Goal: Contribute content: Add original content to the website for others to see

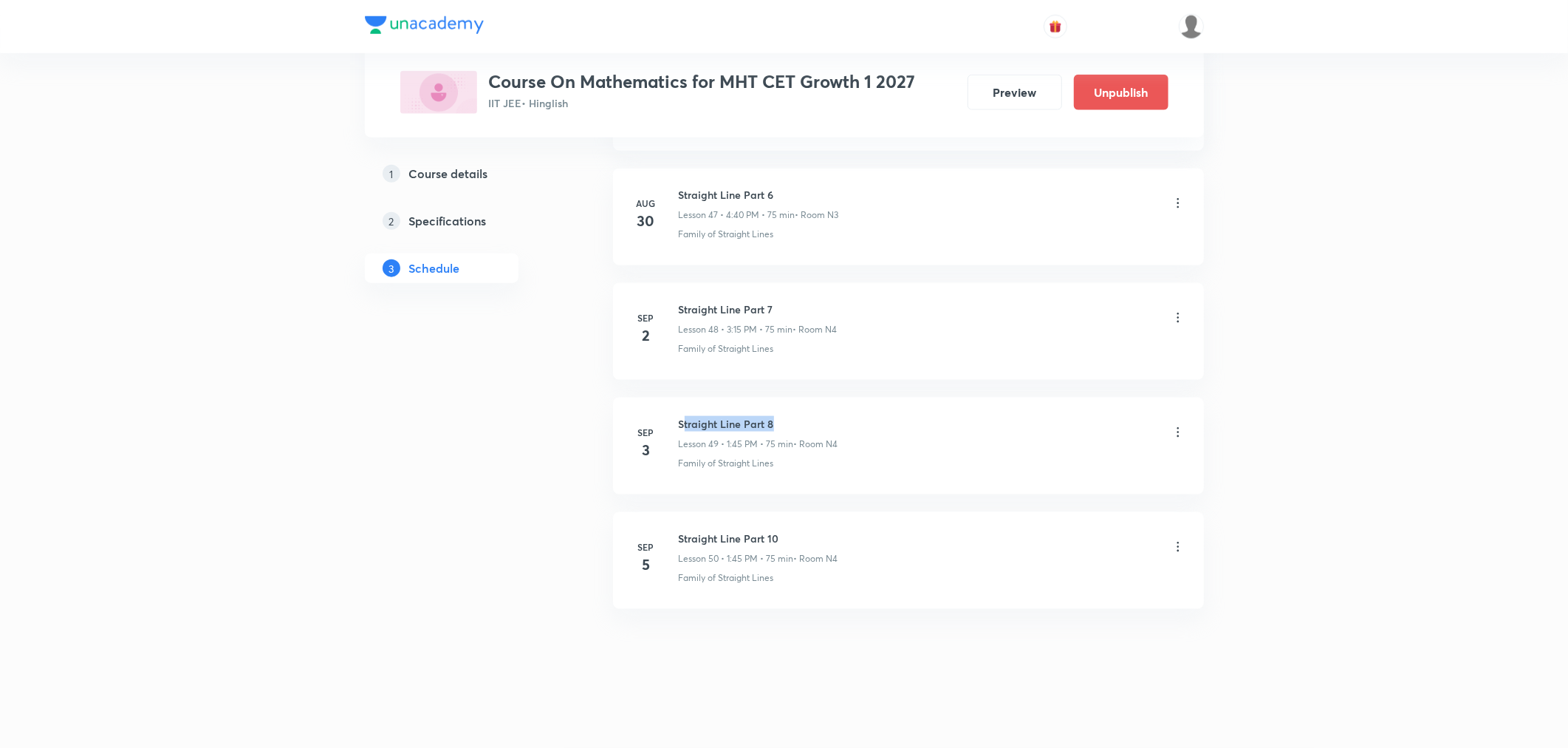
drag, startPoint x: 684, startPoint y: 416, endPoint x: 845, endPoint y: 415, distance: 161.0
click at [845, 415] on li "Sep 3 Straight Line Part 8 Lesson 49 • 1:45 PM • 75 min • Room N4 Family of Str…" at bounding box center [908, 446] width 591 height 97
click at [813, 423] on h6 "Straight Line Part 8" at bounding box center [759, 424] width 160 height 16
drag, startPoint x: 674, startPoint y: 419, endPoint x: 789, endPoint y: 422, distance: 115.0
click at [789, 422] on div "Sep 3 Straight Line Part 8 Lesson 49 • 1:45 PM • 75 min • Room N4 Family of Str…" at bounding box center [909, 443] width 554 height 54
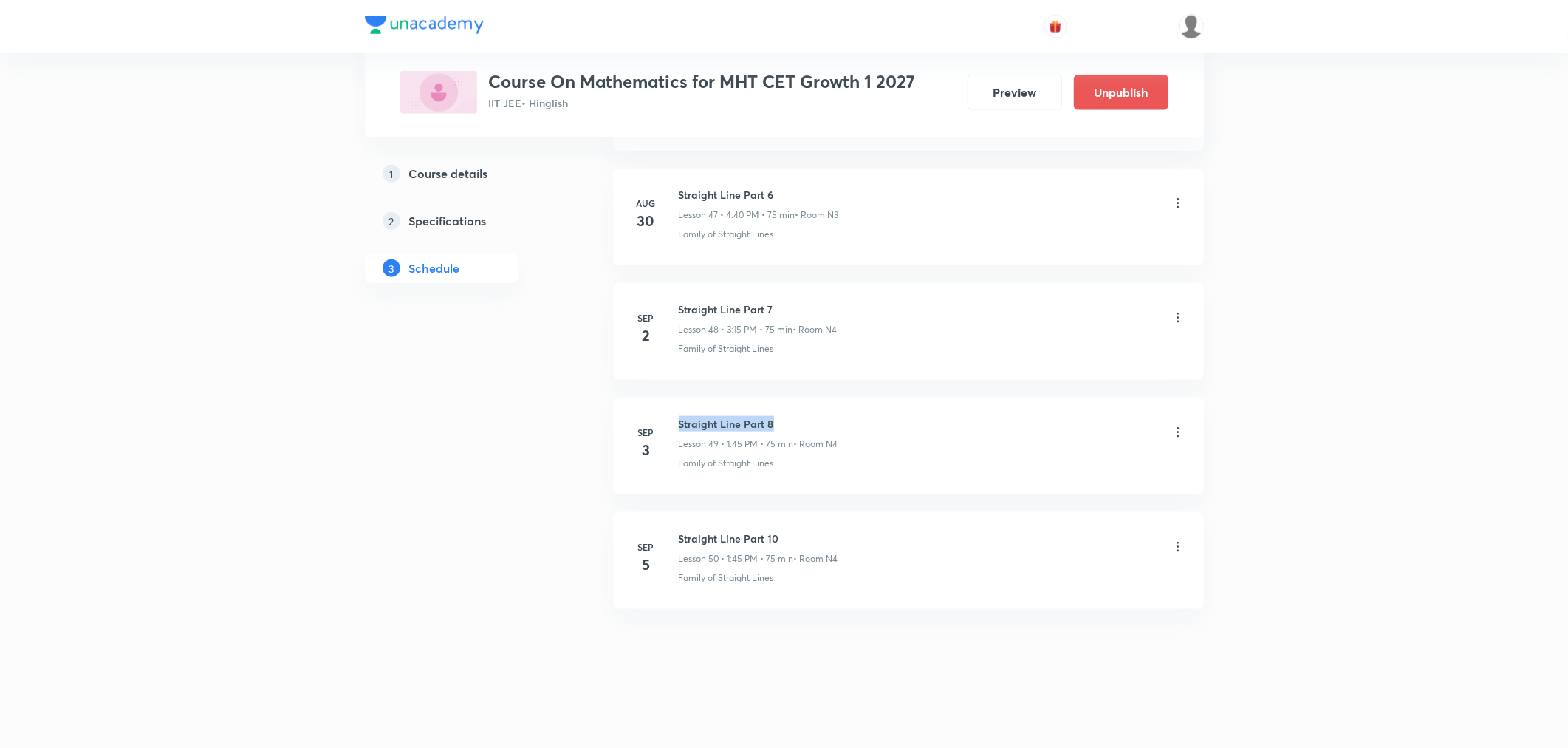
copy h6 "Straight Line Part 8"
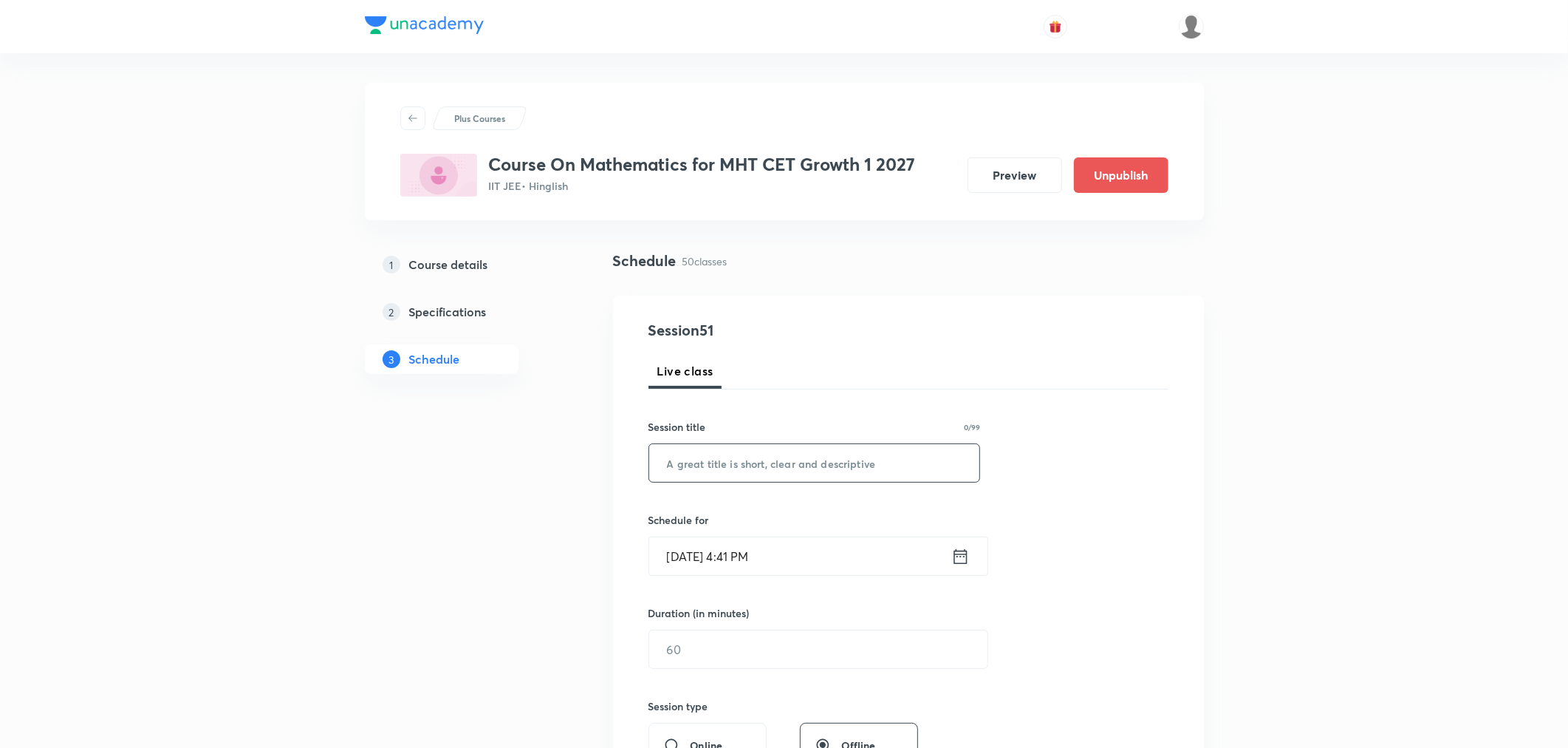
click at [742, 460] on input "text" at bounding box center [815, 463] width 331 height 38
paste input "Straight Line Part 8"
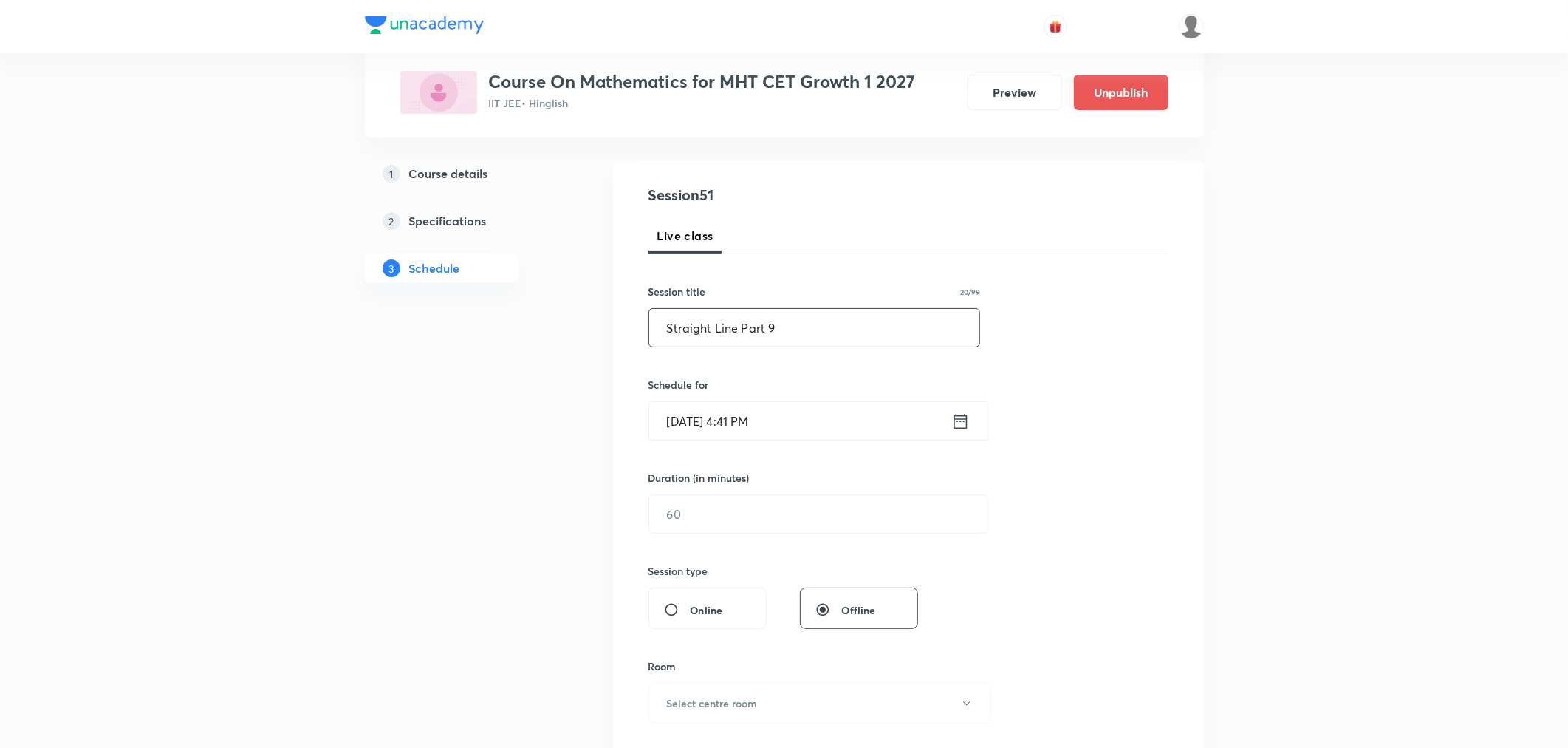
scroll to position [164, 0]
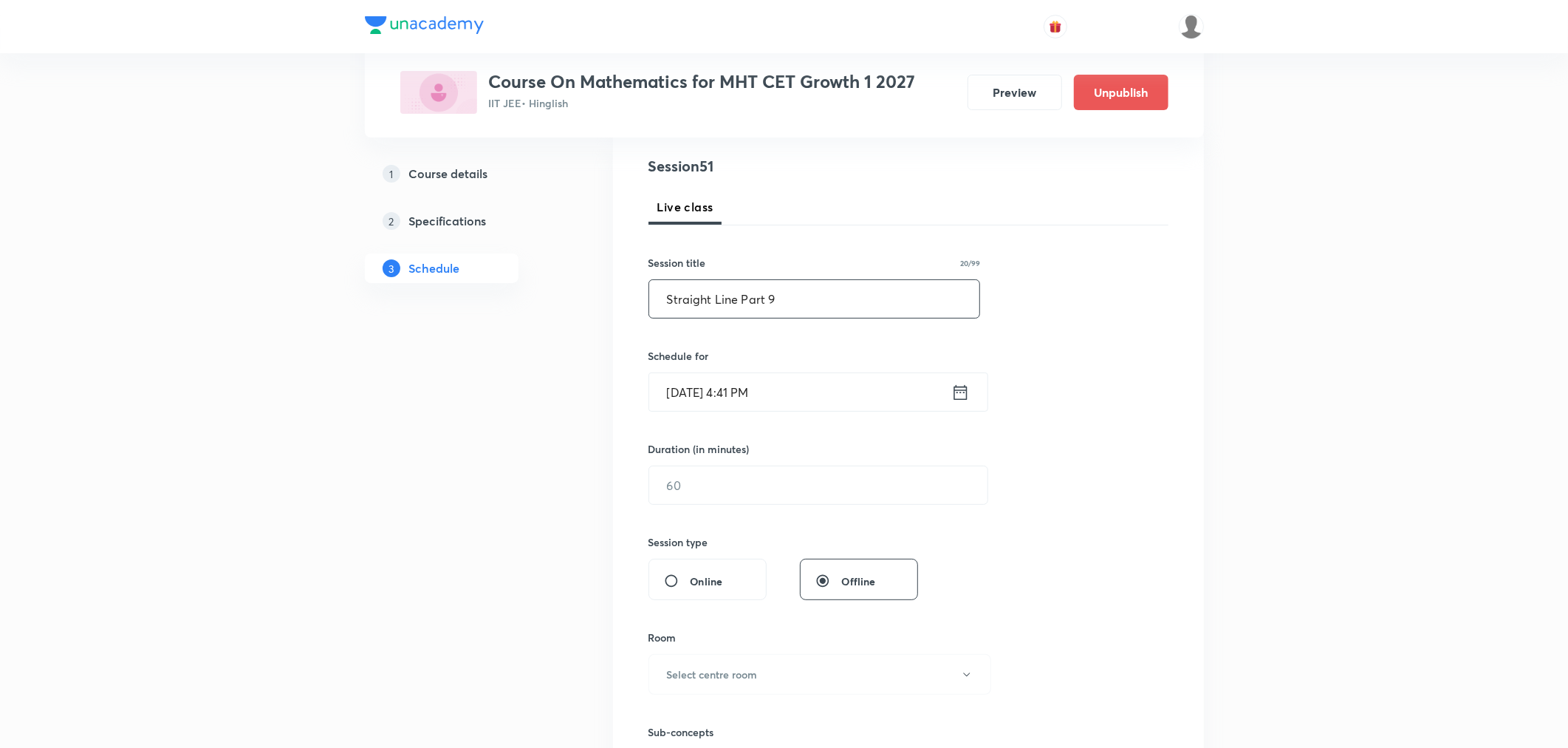
type input "Straight Line Part 9"
click at [955, 395] on icon at bounding box center [960, 391] width 13 height 15
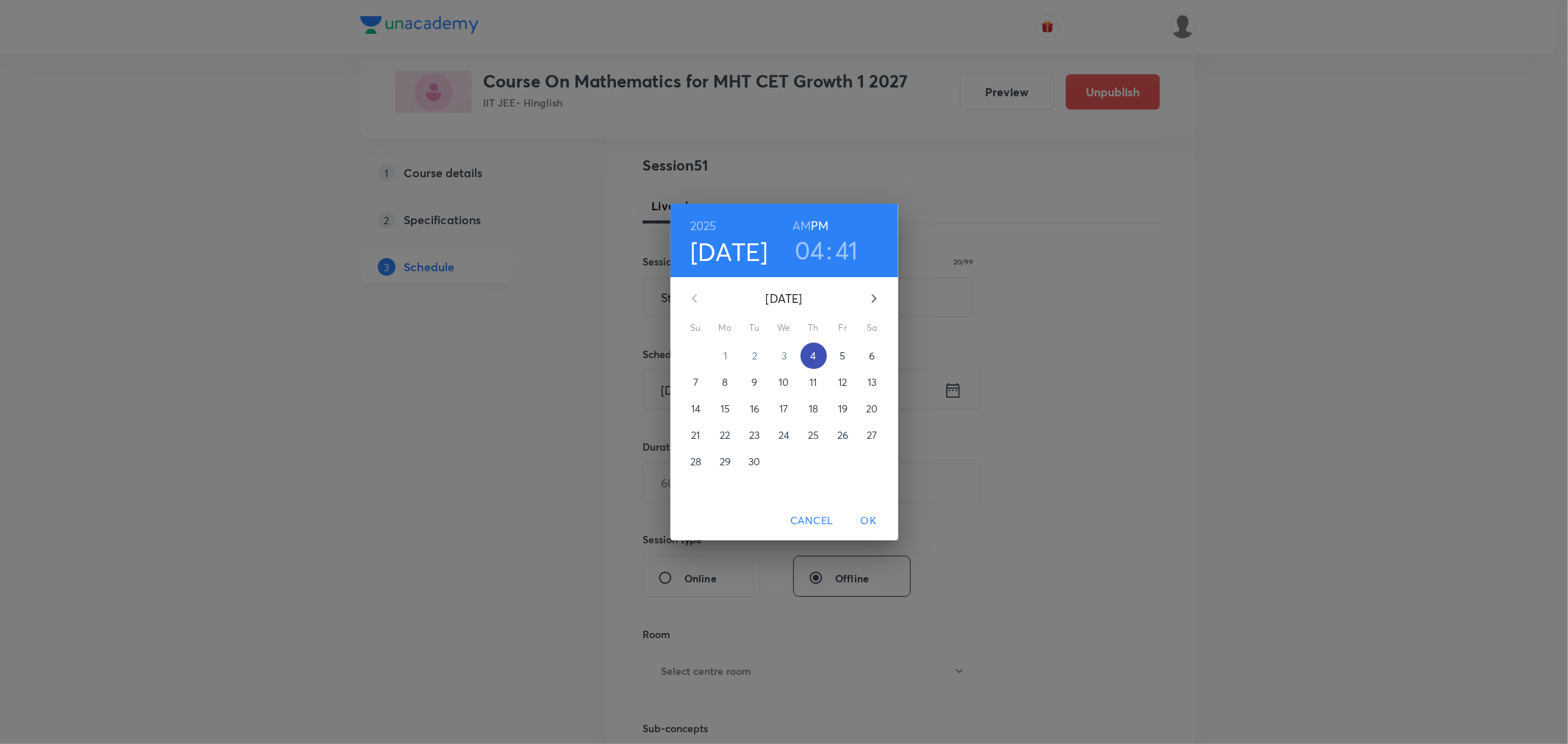
click at [816, 361] on span "4" at bounding box center [813, 355] width 26 height 15
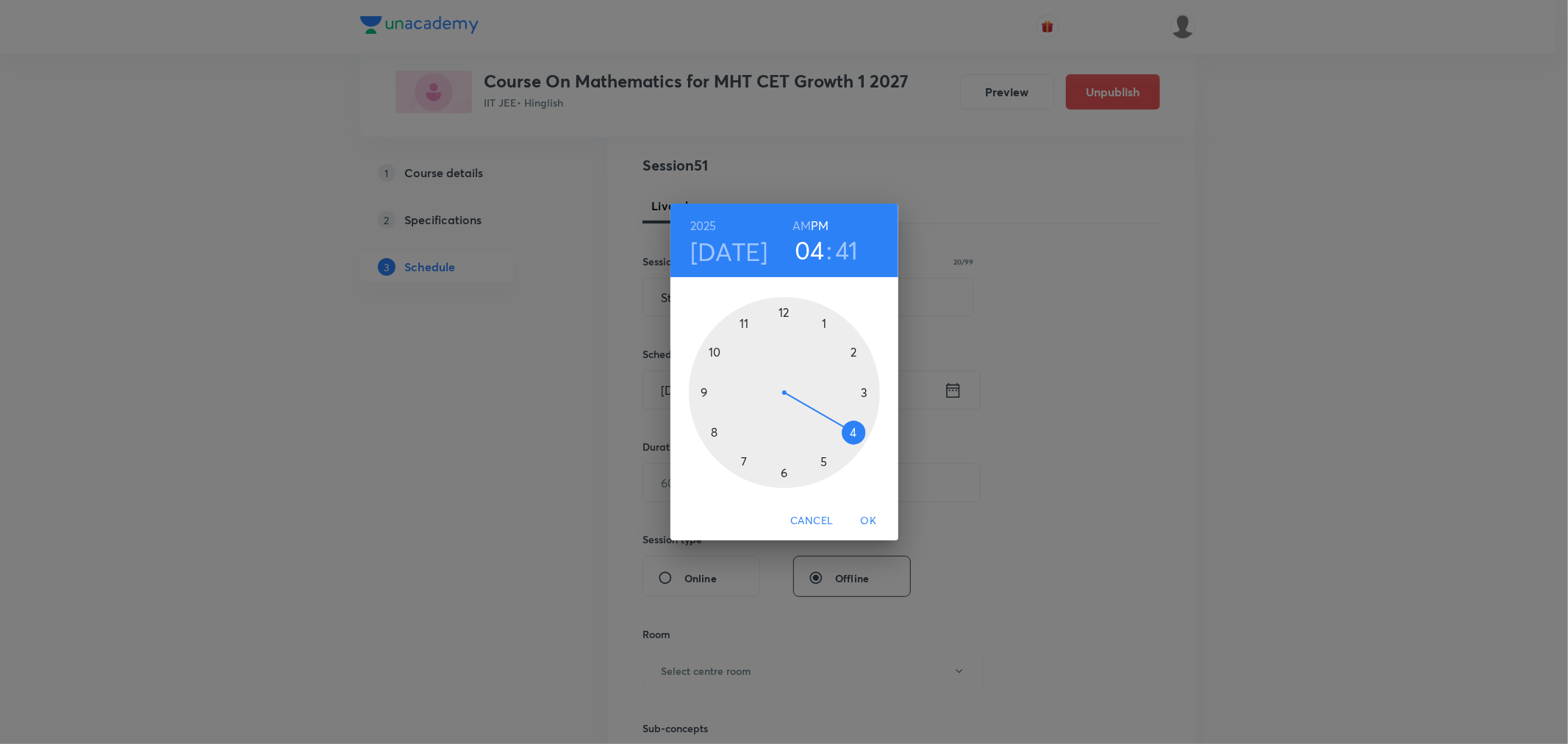
click at [851, 435] on div at bounding box center [784, 392] width 191 height 191
click at [826, 222] on h6 "PM" at bounding box center [820, 226] width 18 height 21
click at [707, 392] on div at bounding box center [784, 392] width 191 height 191
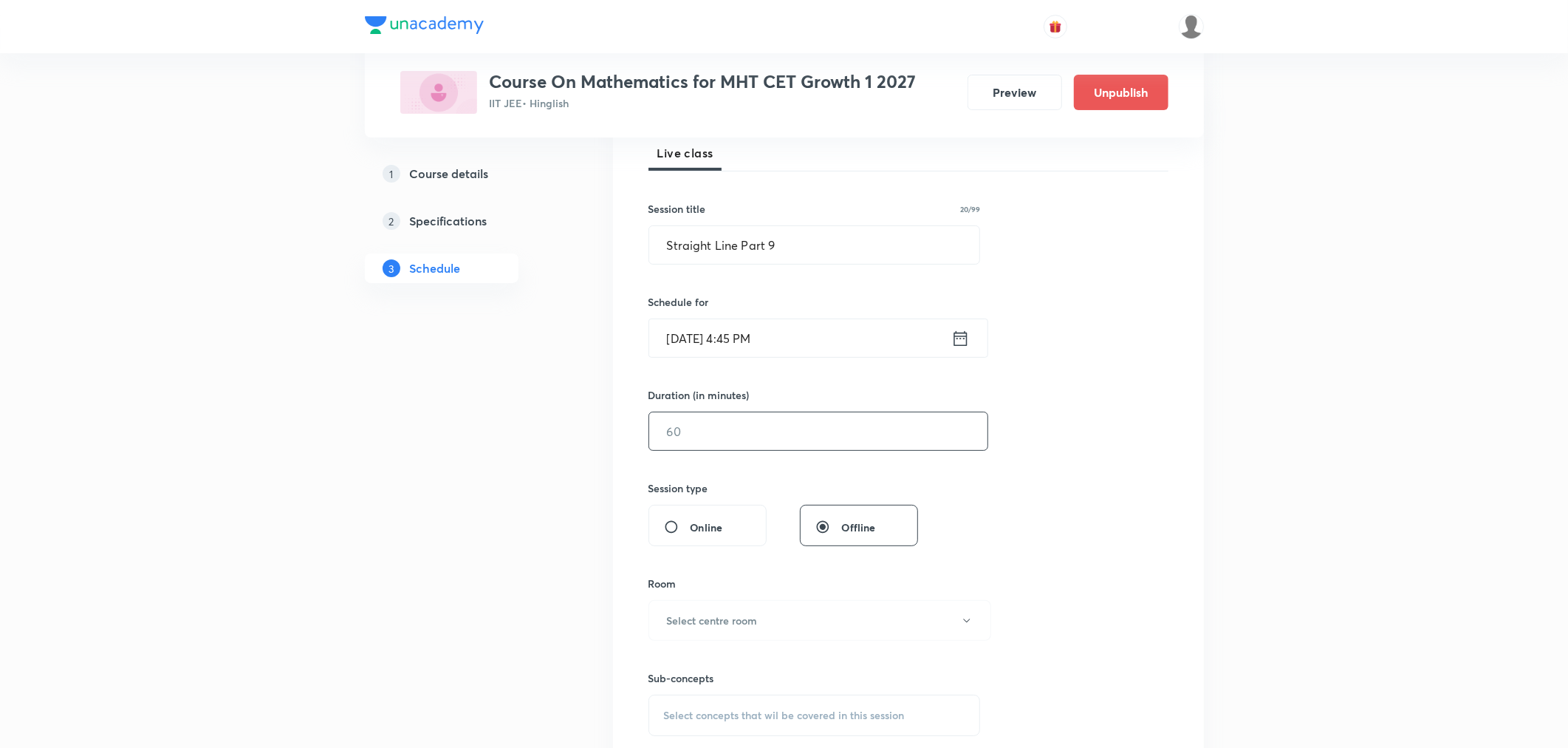
scroll to position [246, 0]
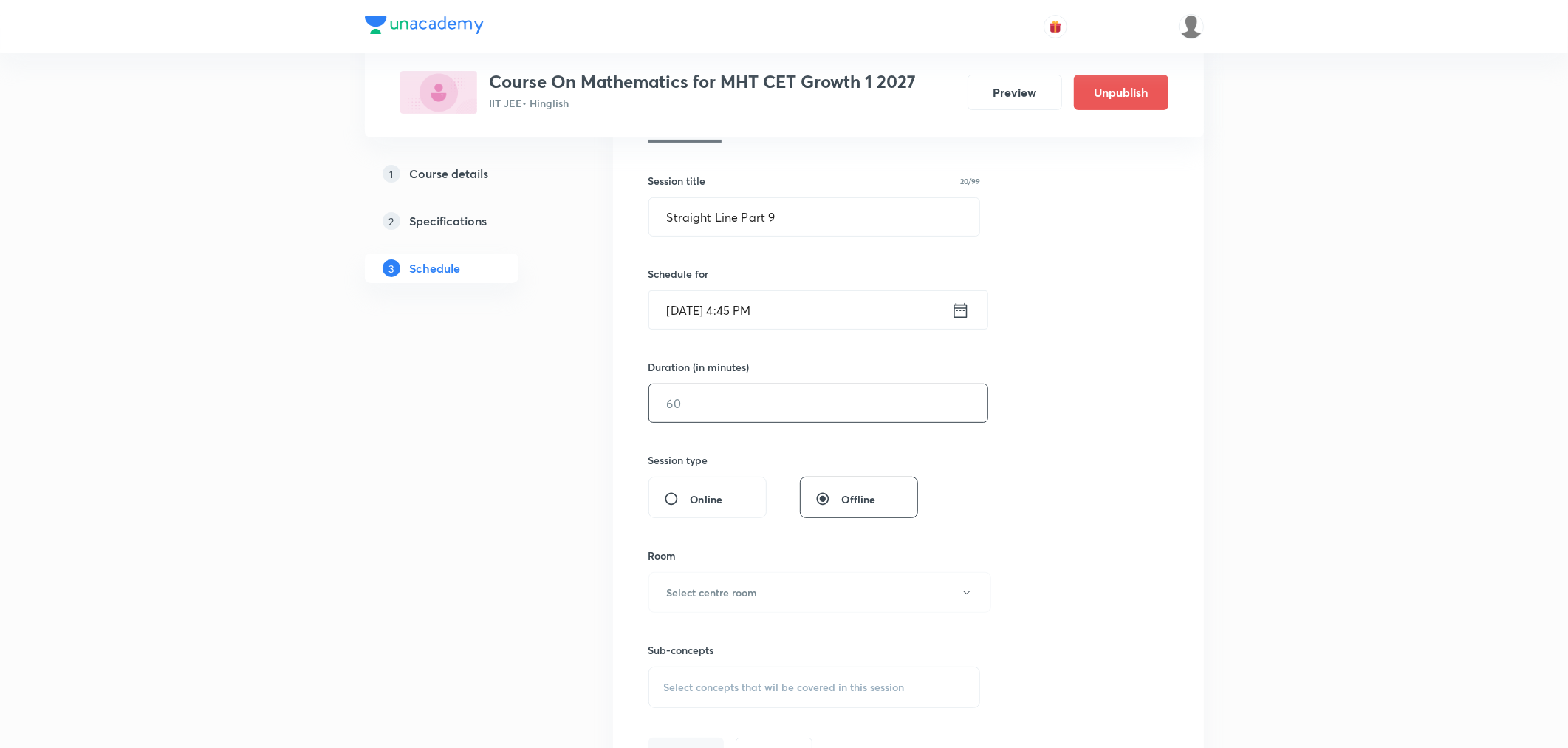
click at [761, 406] on input "text" at bounding box center [819, 403] width 338 height 38
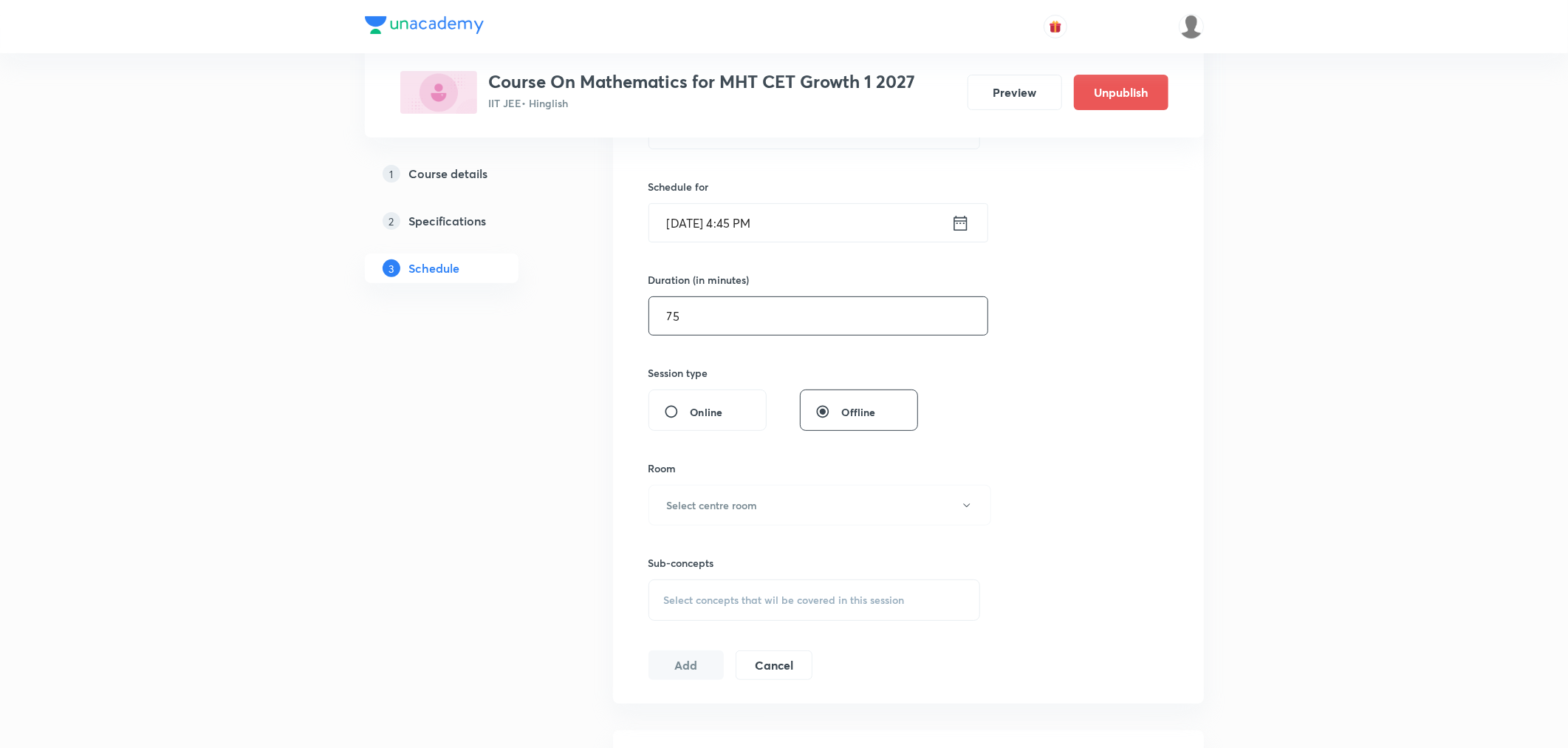
scroll to position [410, 0]
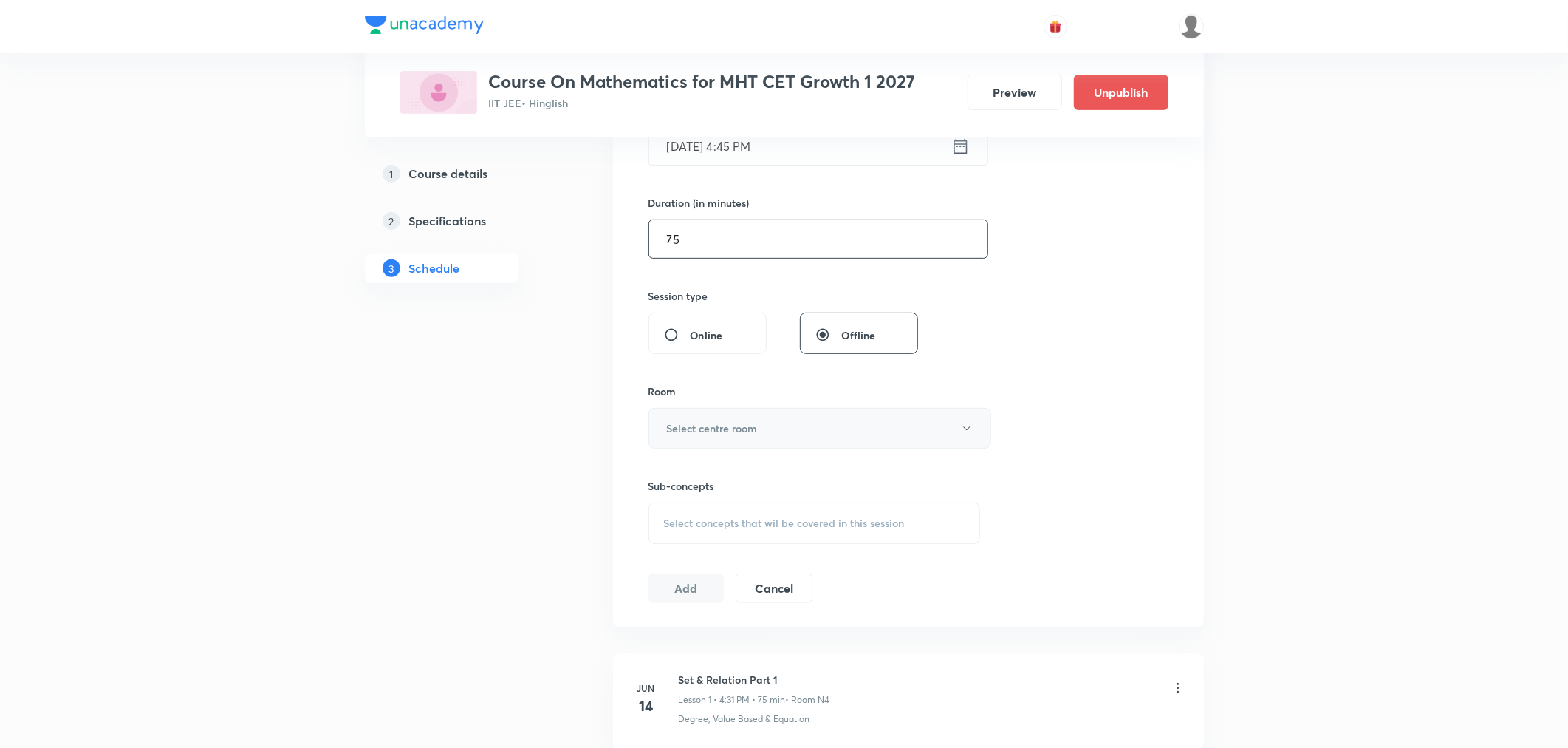
type input "75"
click at [747, 425] on h6 "Select centre room" at bounding box center [712, 428] width 91 height 16
click at [670, 557] on span "N4" at bounding box center [817, 558] width 324 height 16
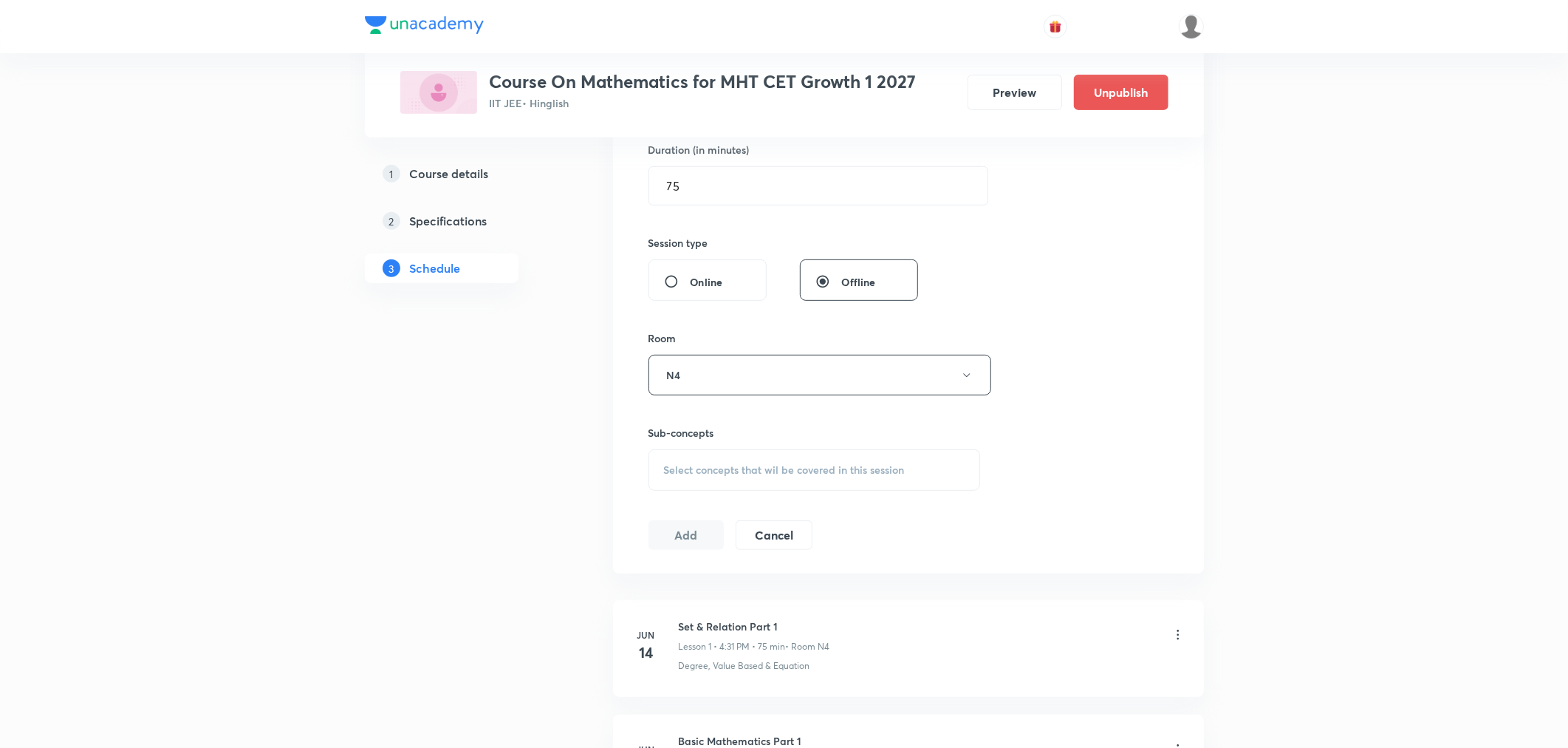
scroll to position [492, 0]
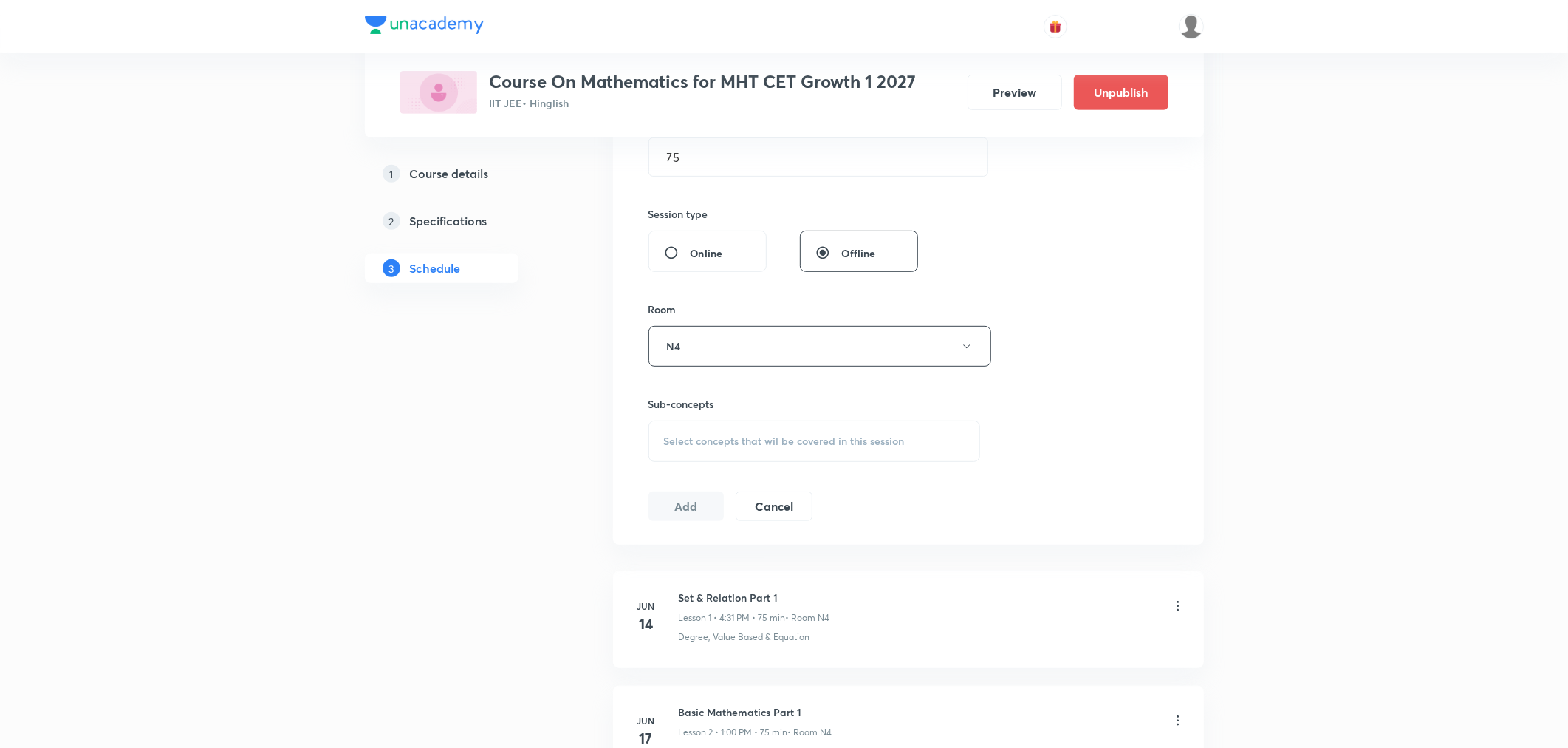
click at [730, 441] on span "Select concepts that wil be covered in this session" at bounding box center [785, 441] width 241 height 12
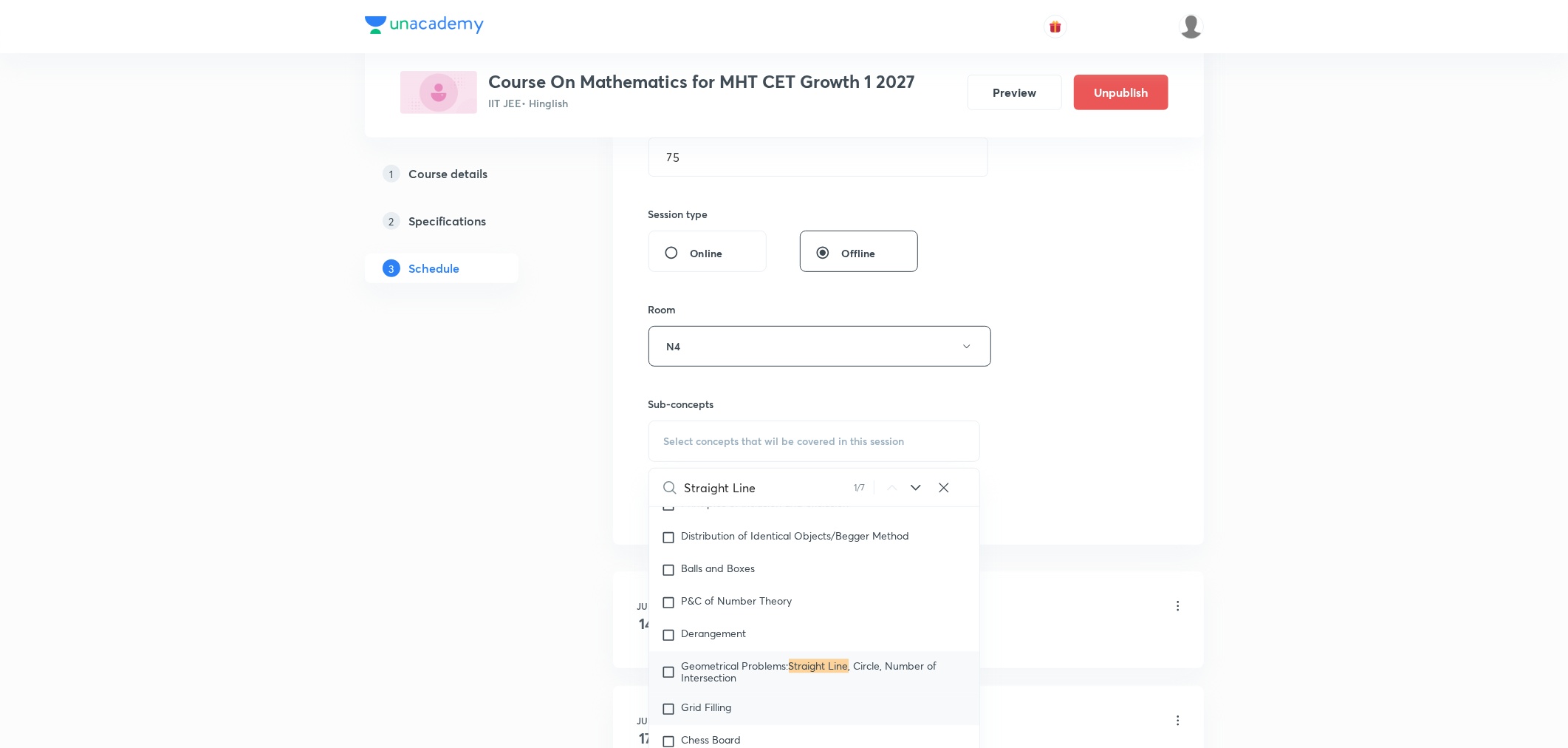
scroll to position [2996, 0]
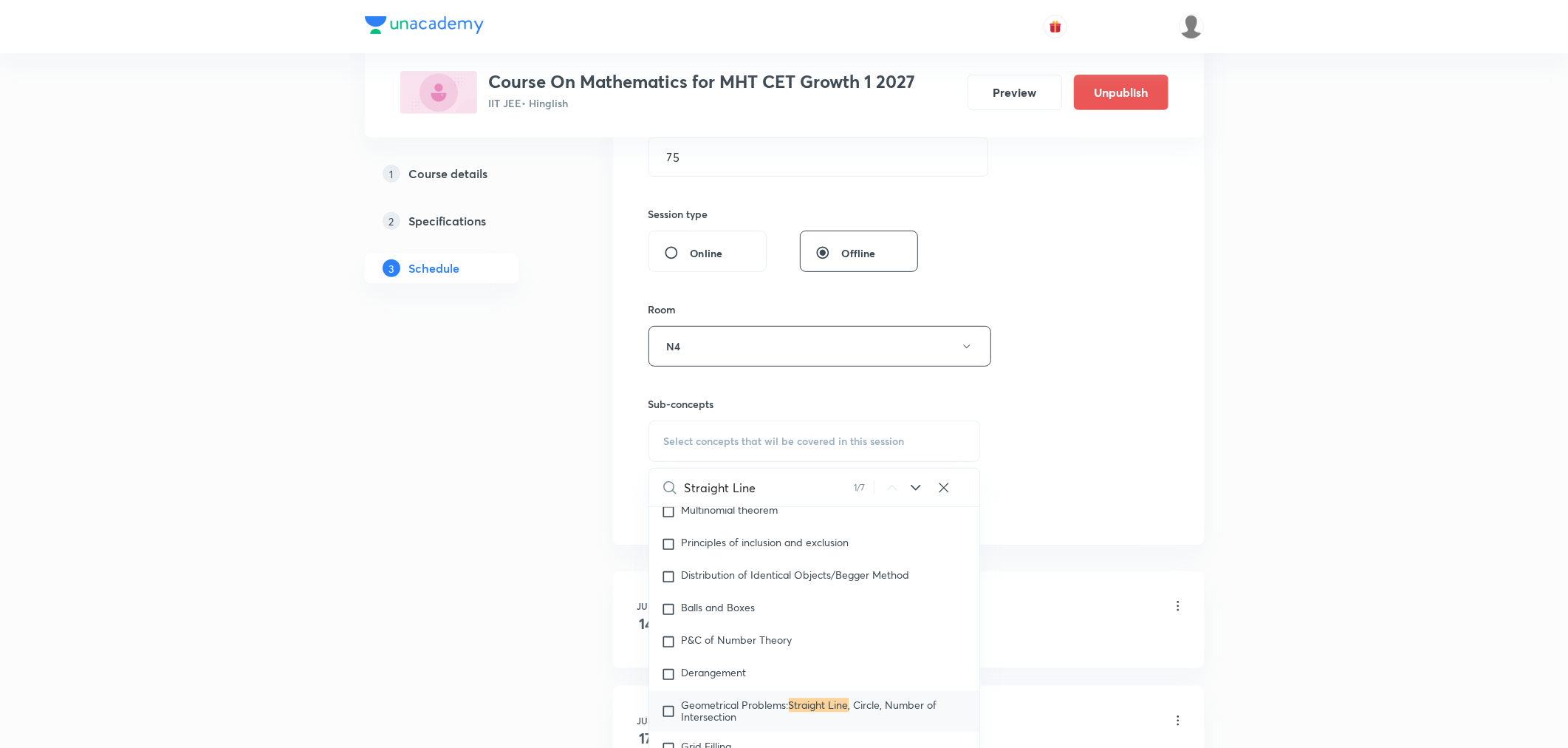
type input "Straight Line"
click at [748, 703] on p "Geometrical Problems: Straight Line , Circle, Number of Intersection" at bounding box center [824, 711] width 286 height 23
checkbox input "true"
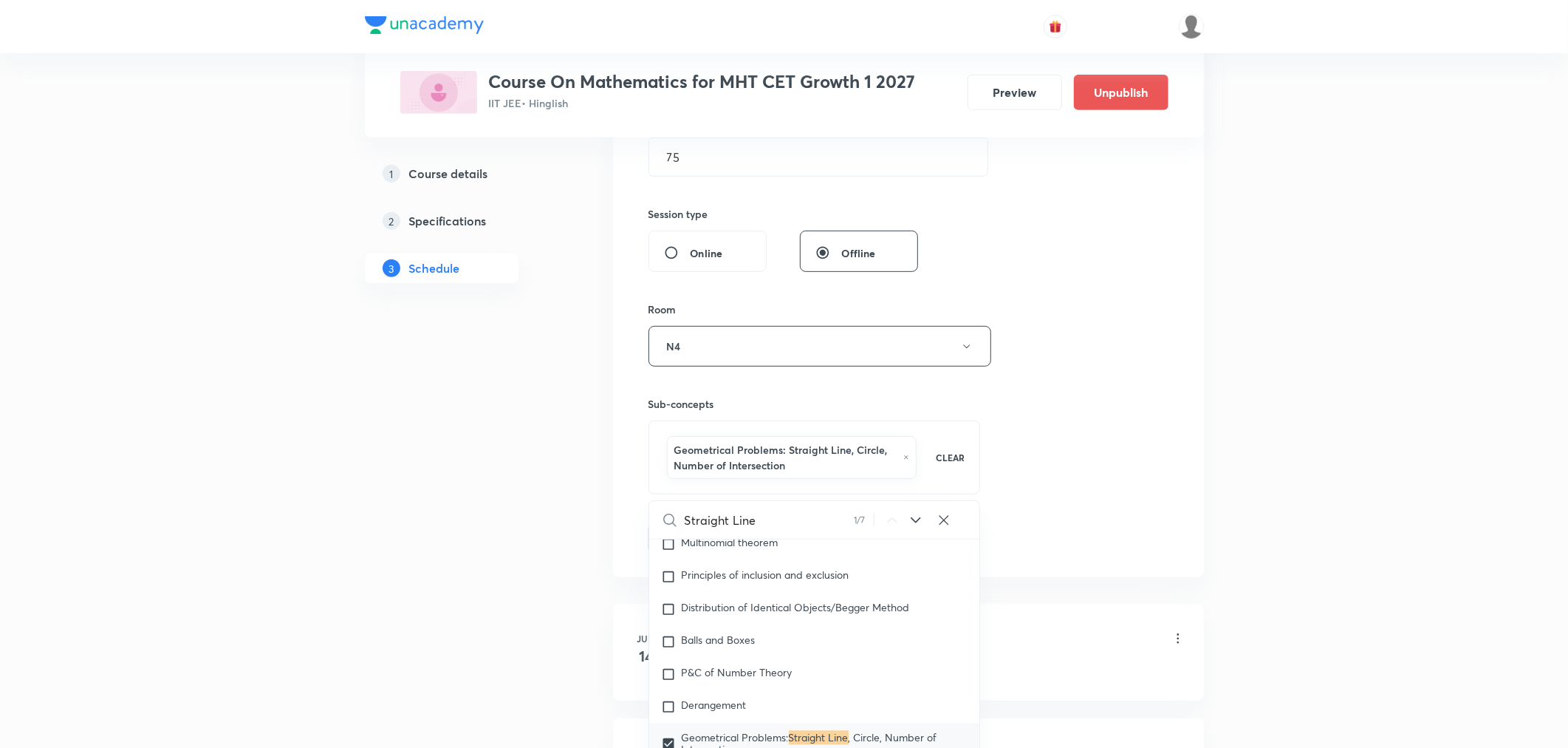
click at [1093, 459] on div "Session 51 Live class Session title 20/99 Straight Line Part 9 ​ Schedule for S…" at bounding box center [909, 190] width 520 height 726
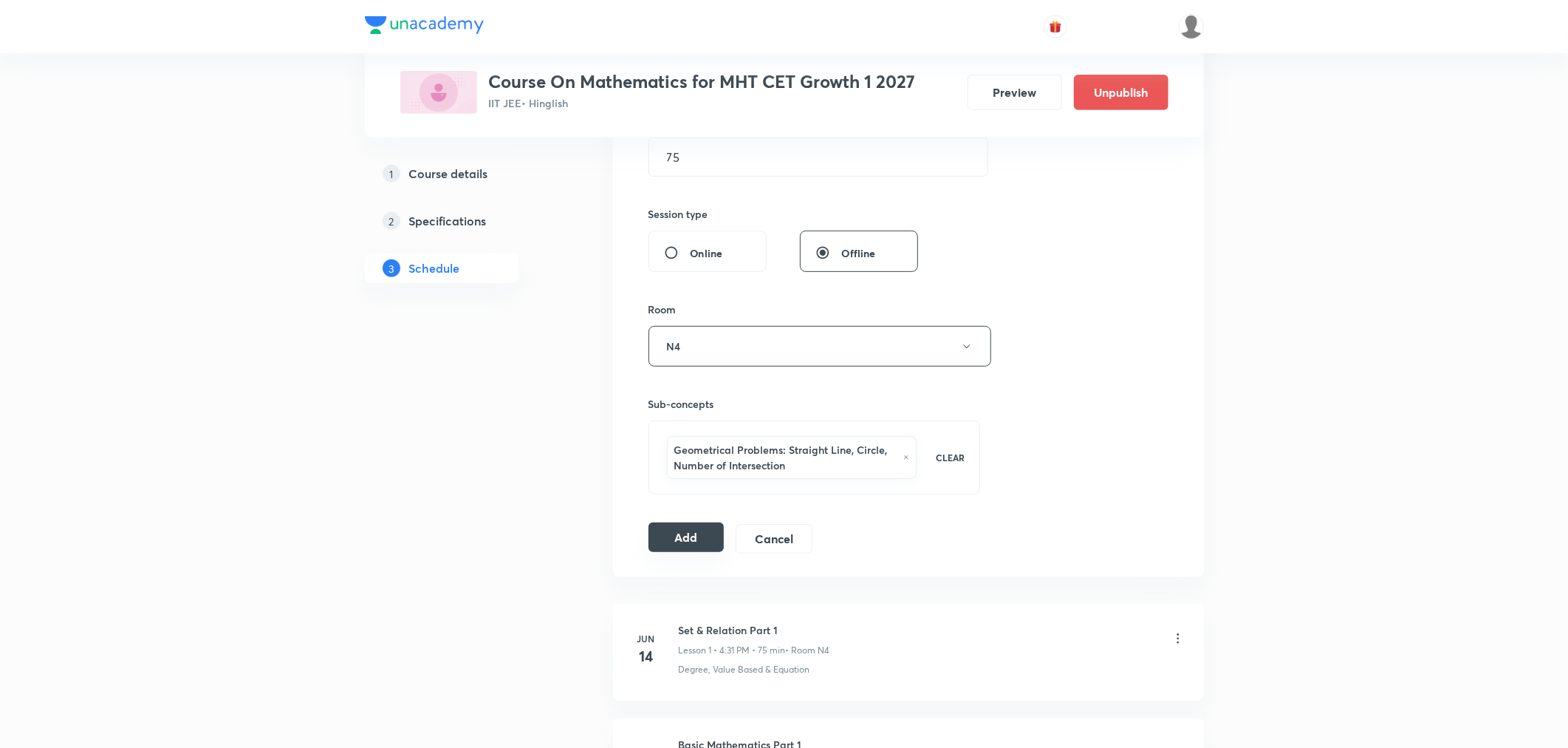
click at [691, 540] on button "Add" at bounding box center [687, 538] width 76 height 30
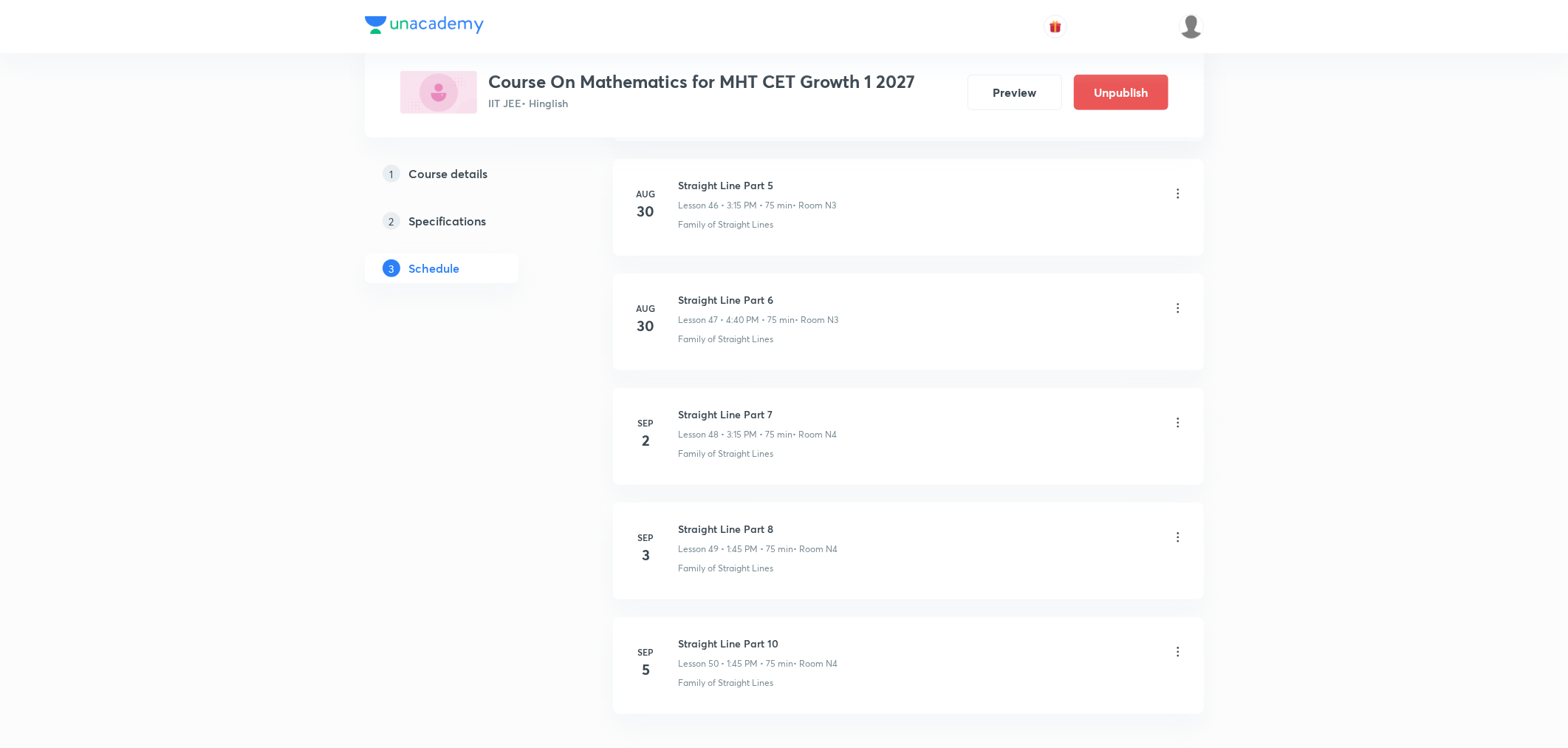
scroll to position [5494, 0]
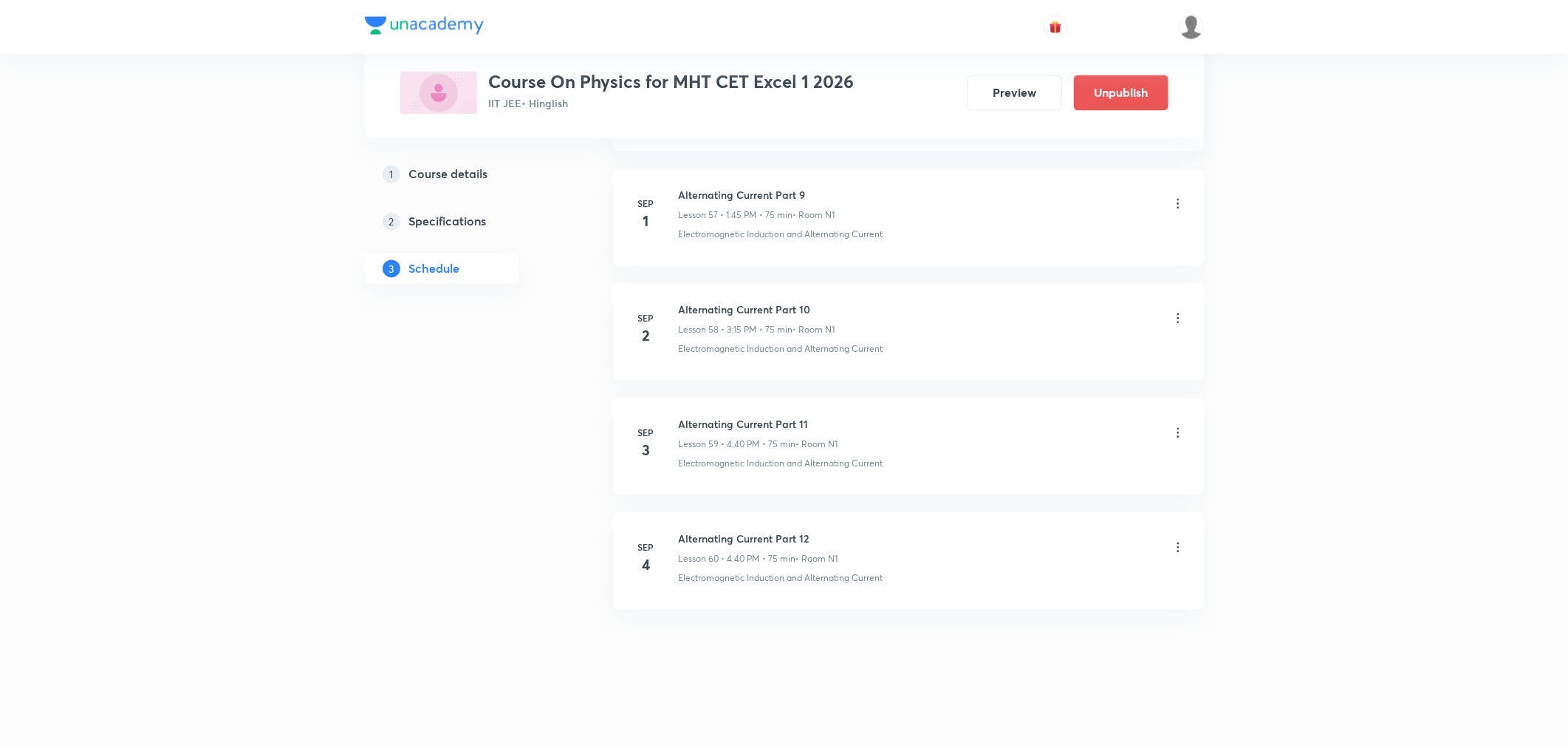
click at [1176, 548] on icon at bounding box center [1178, 547] width 15 height 15
click at [807, 531] on div at bounding box center [788, 374] width 1576 height 748
click at [1177, 542] on icon at bounding box center [1178, 547] width 2 height 9
click at [1042, 611] on p "Delete" at bounding box center [1047, 611] width 31 height 16
drag, startPoint x: 988, startPoint y: 736, endPoint x: 987, endPoint y: 721, distance: 15.0
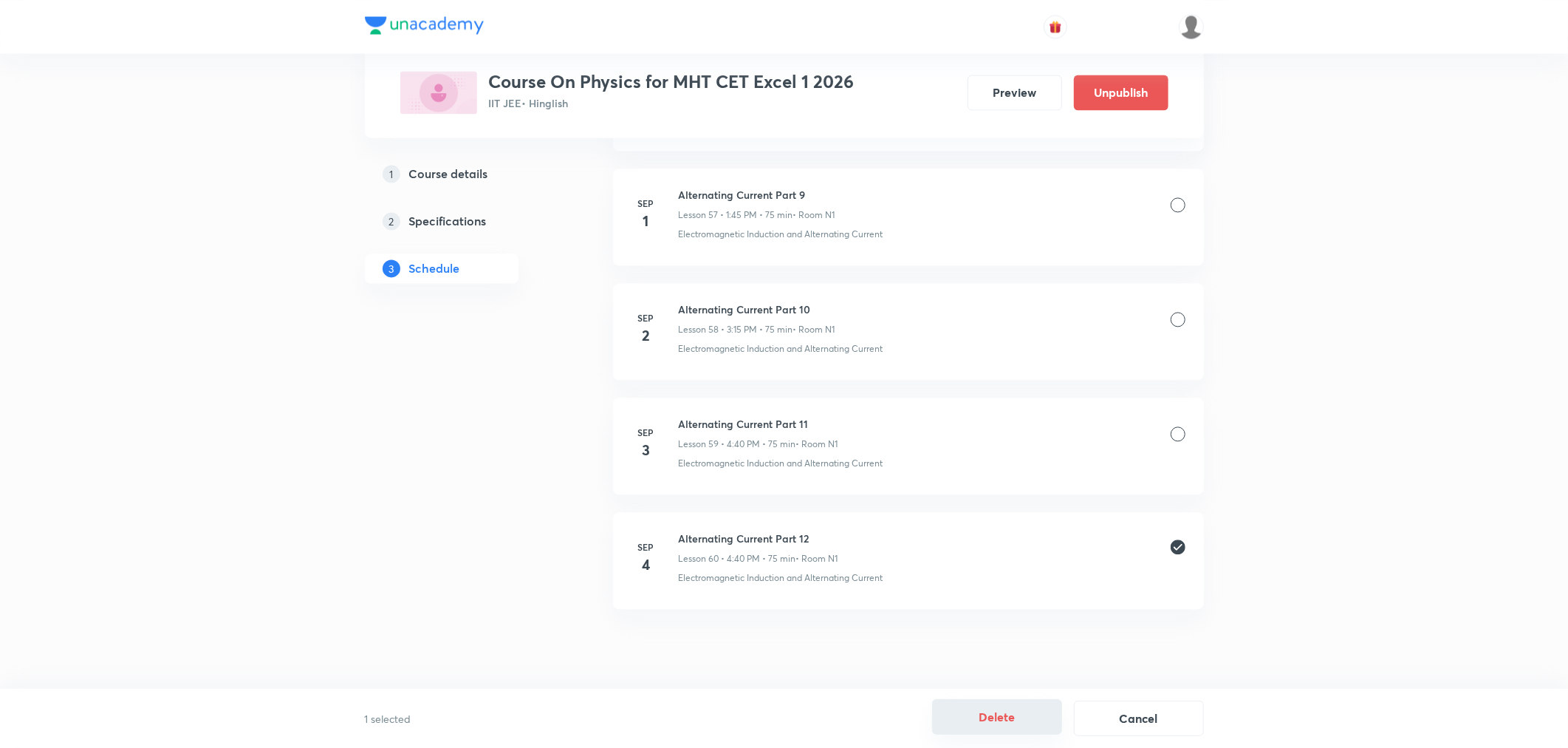
click at [990, 736] on div "1 selected Delete Cancel" at bounding box center [784, 718] width 839 height 36
click at [987, 719] on button "Delete" at bounding box center [997, 717] width 130 height 36
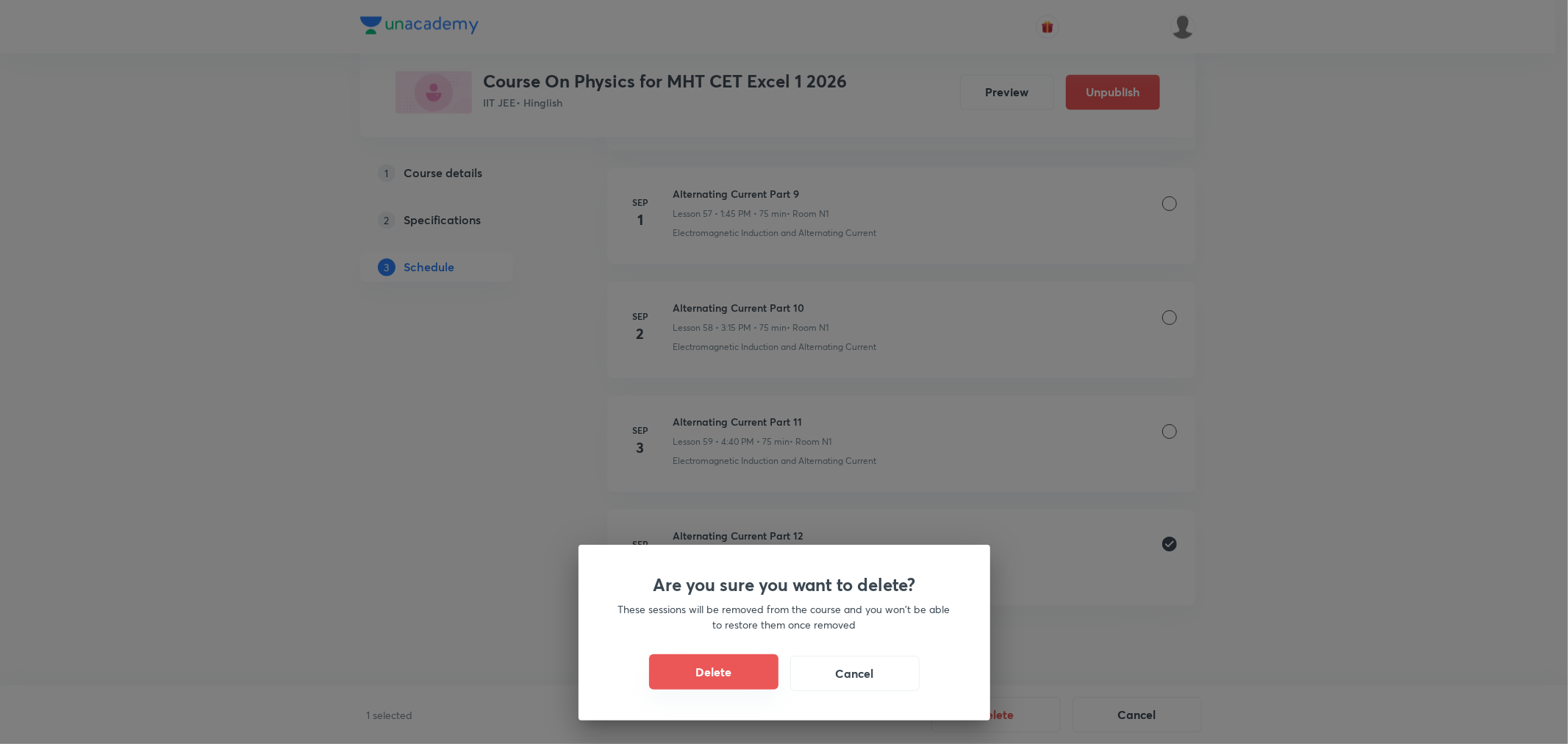
click at [747, 669] on button "Delete" at bounding box center [713, 672] width 129 height 36
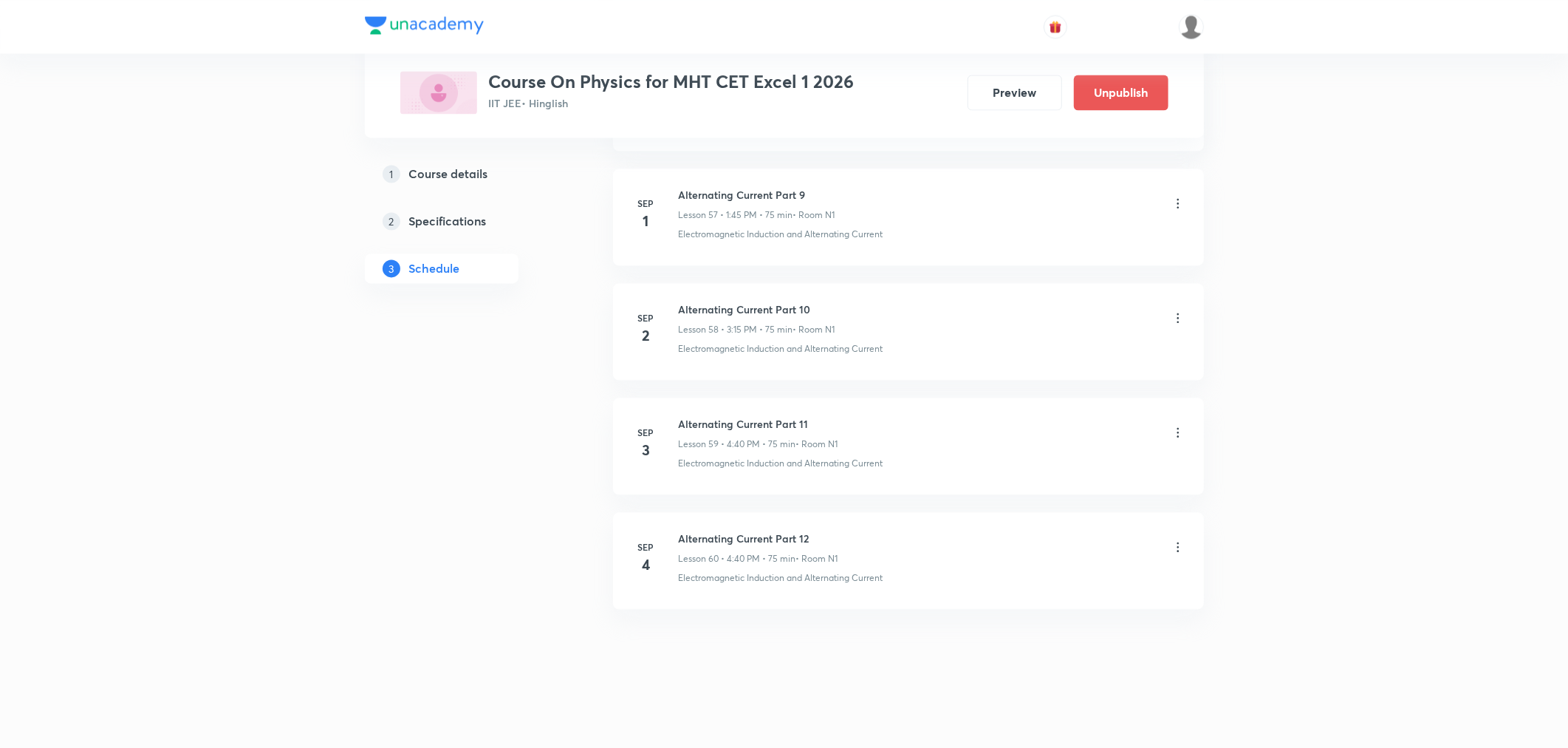
scroll to position [7204, 0]
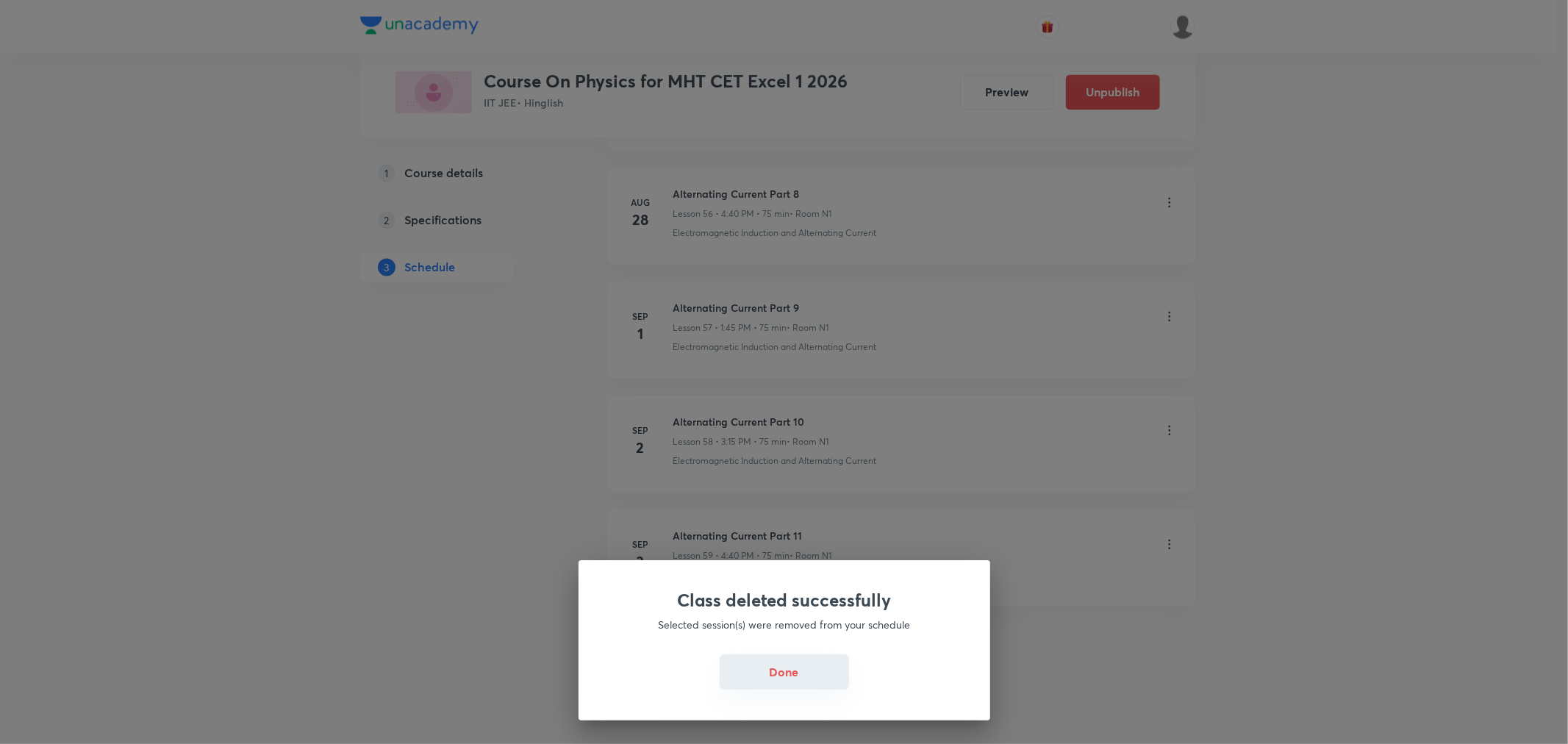
click at [795, 685] on button "Done" at bounding box center [784, 672] width 129 height 36
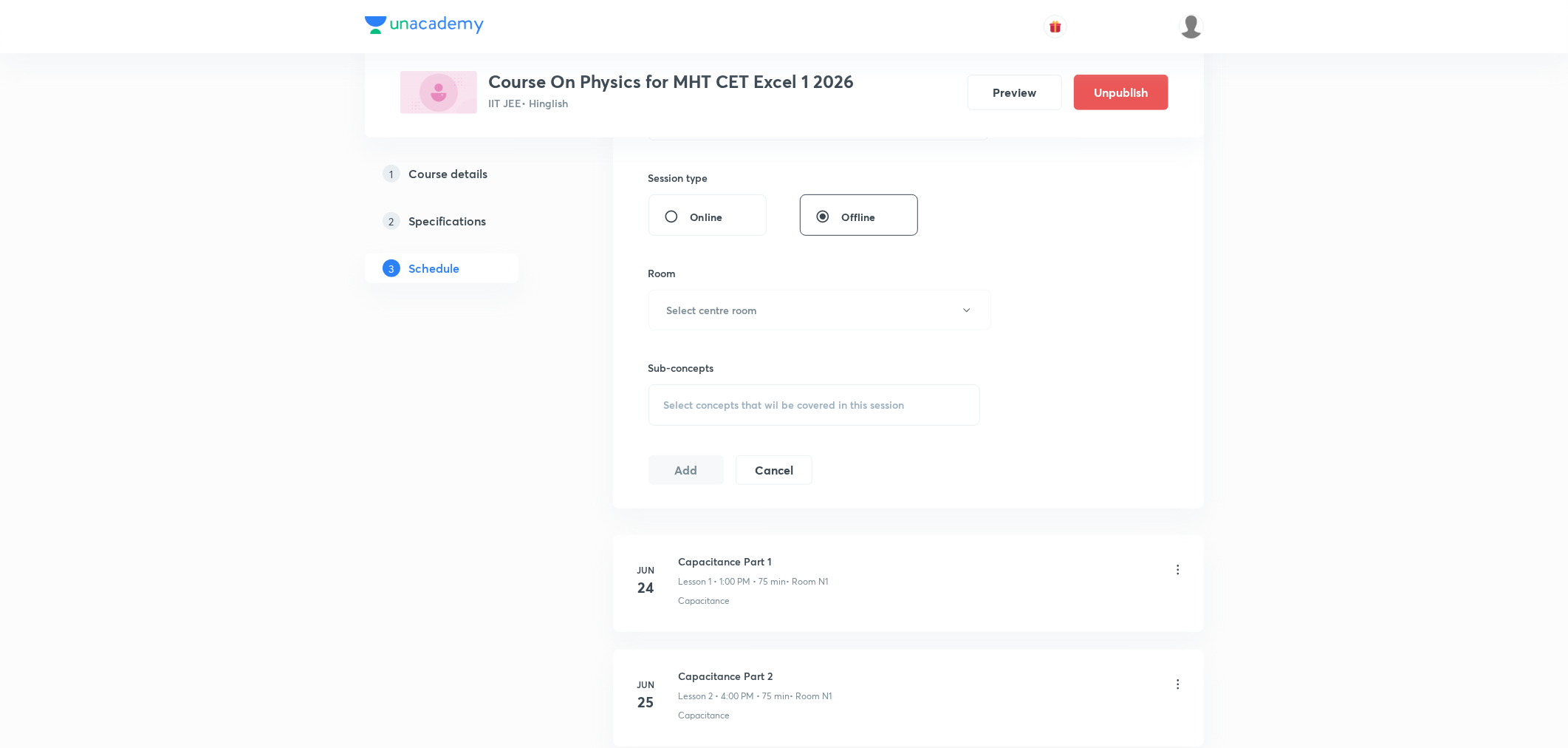
scroll to position [0, 0]
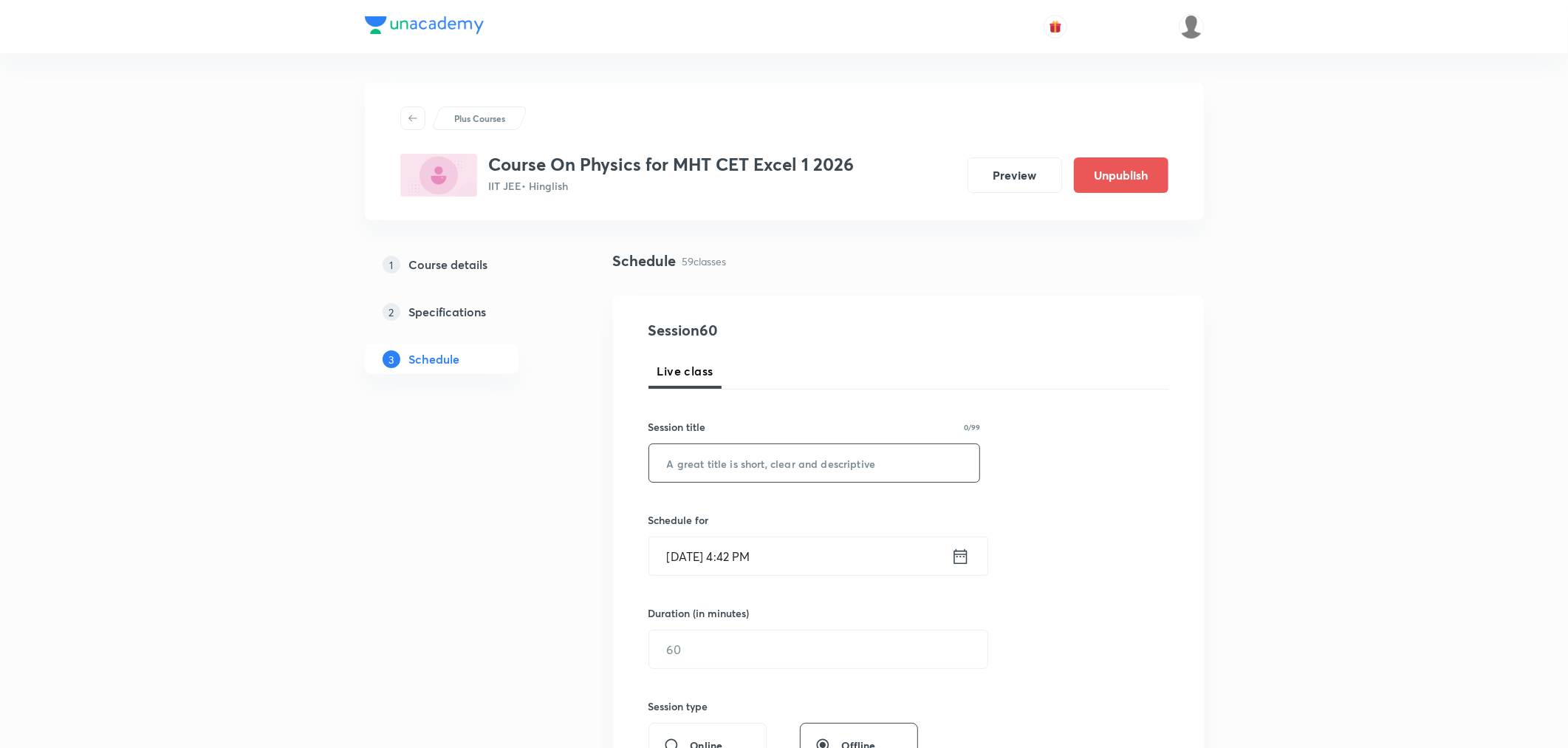
click at [756, 468] on input "text" at bounding box center [815, 463] width 331 height 38
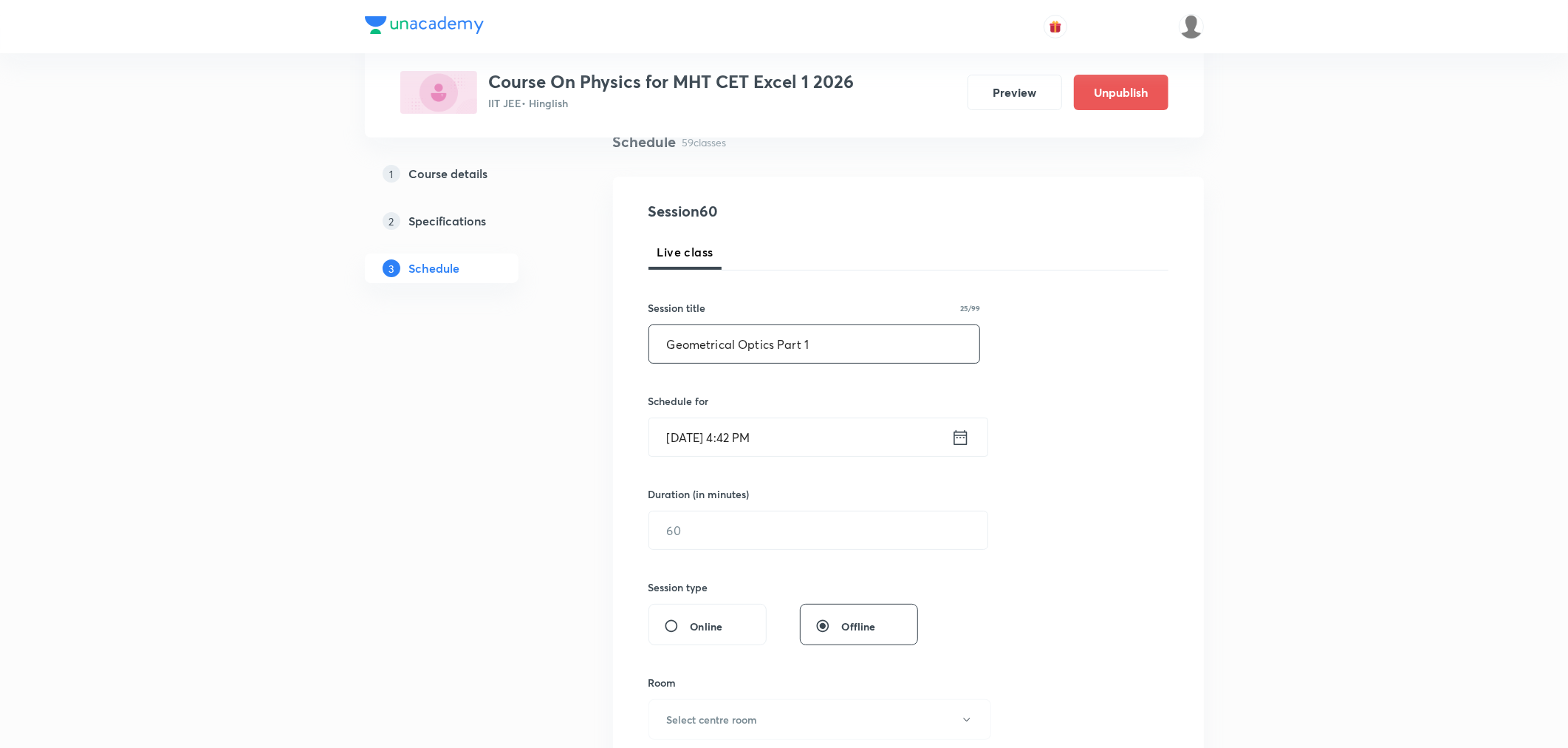
scroll to position [164, 0]
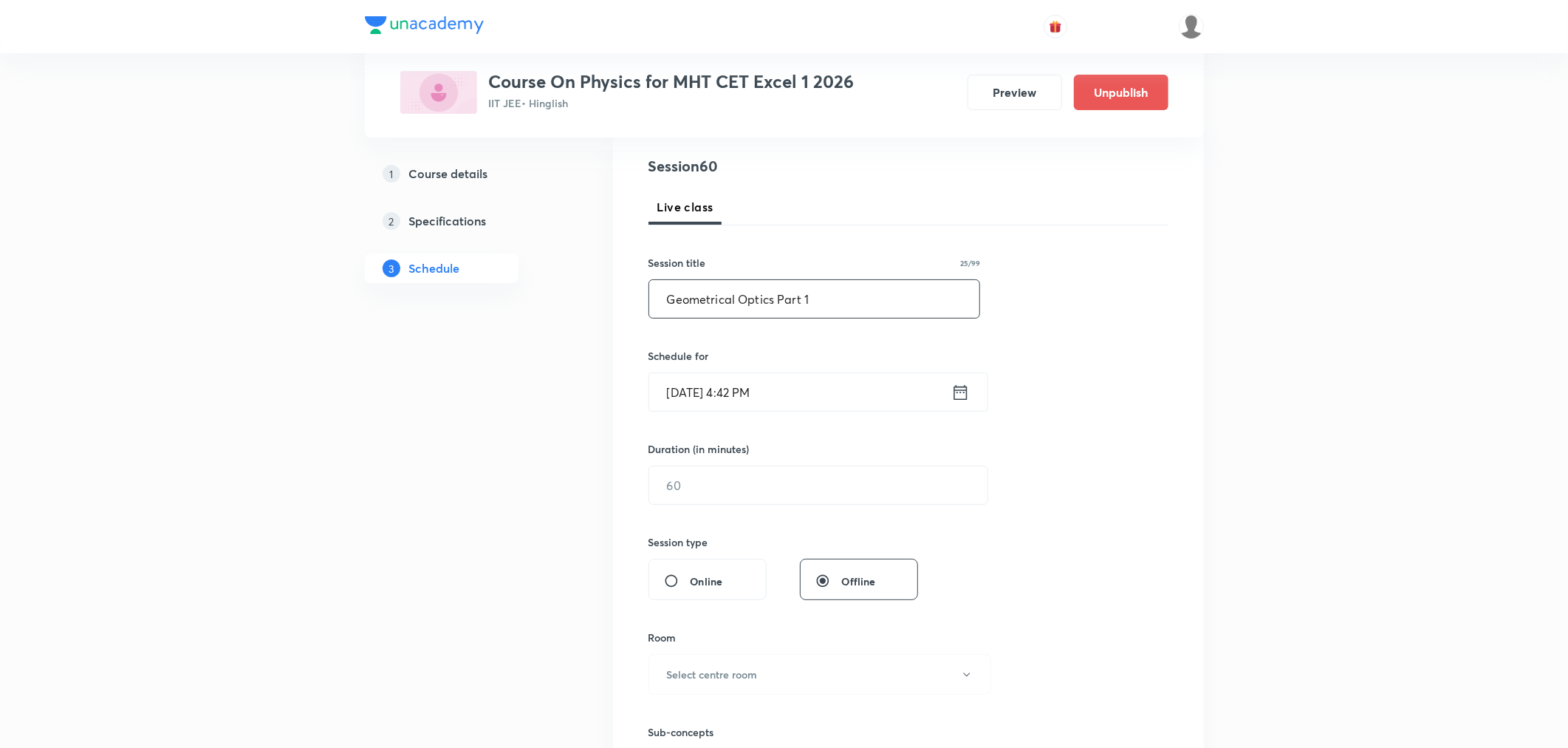
type input "Geometrical Optics Part 1"
click at [956, 390] on icon at bounding box center [960, 391] width 13 height 15
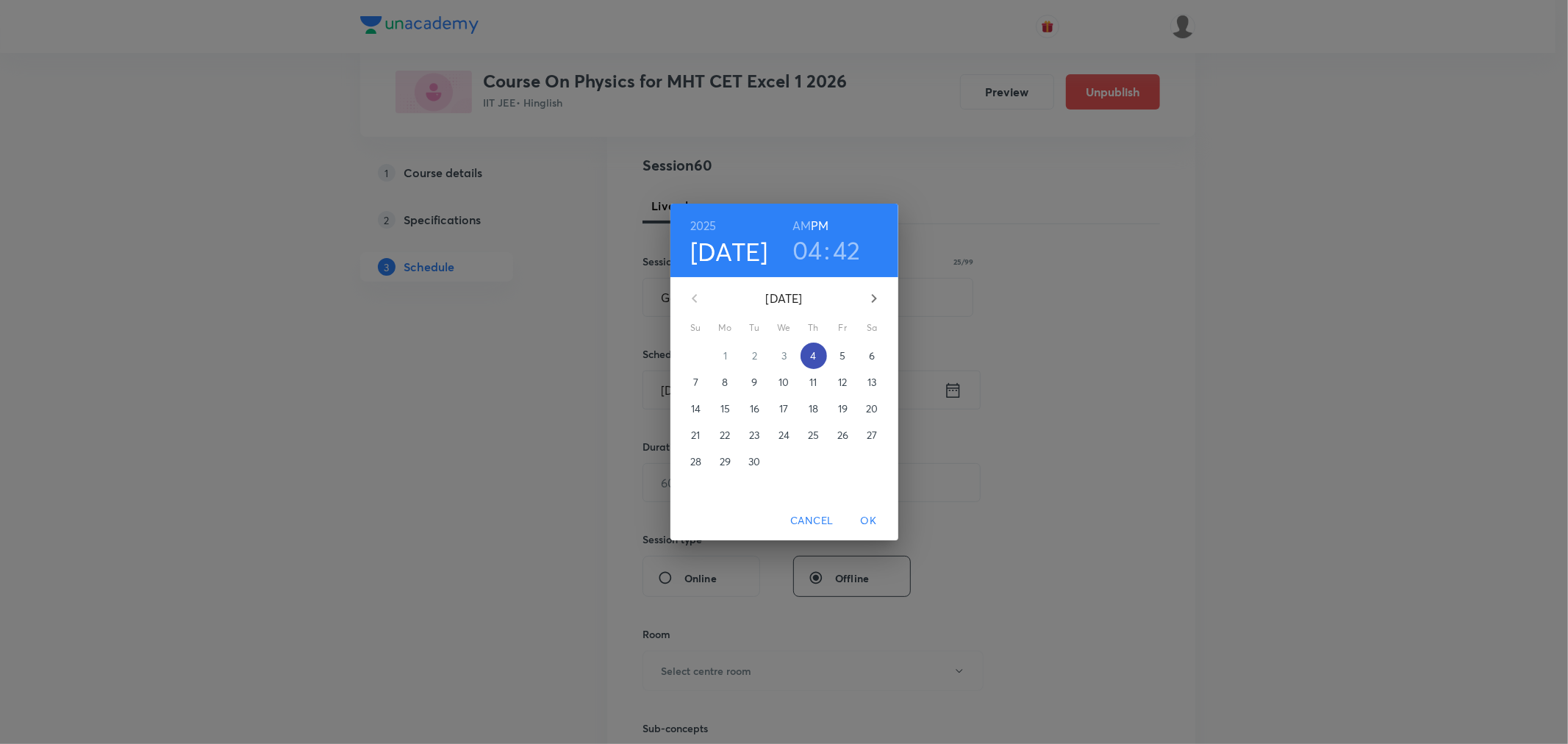
click at [810, 353] on p "4" at bounding box center [813, 355] width 6 height 15
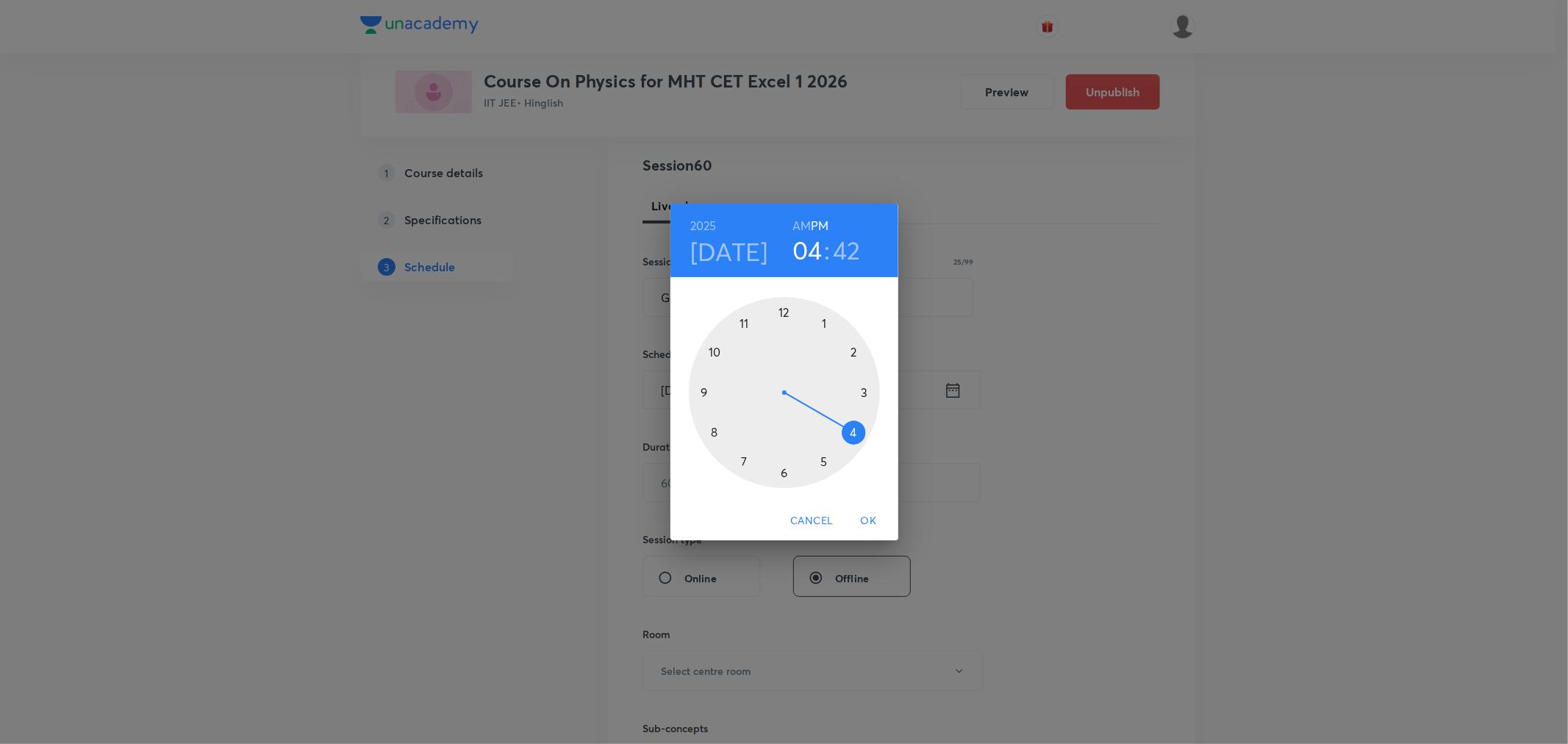
click at [856, 433] on div at bounding box center [784, 392] width 191 height 191
click at [704, 392] on div at bounding box center [784, 392] width 191 height 191
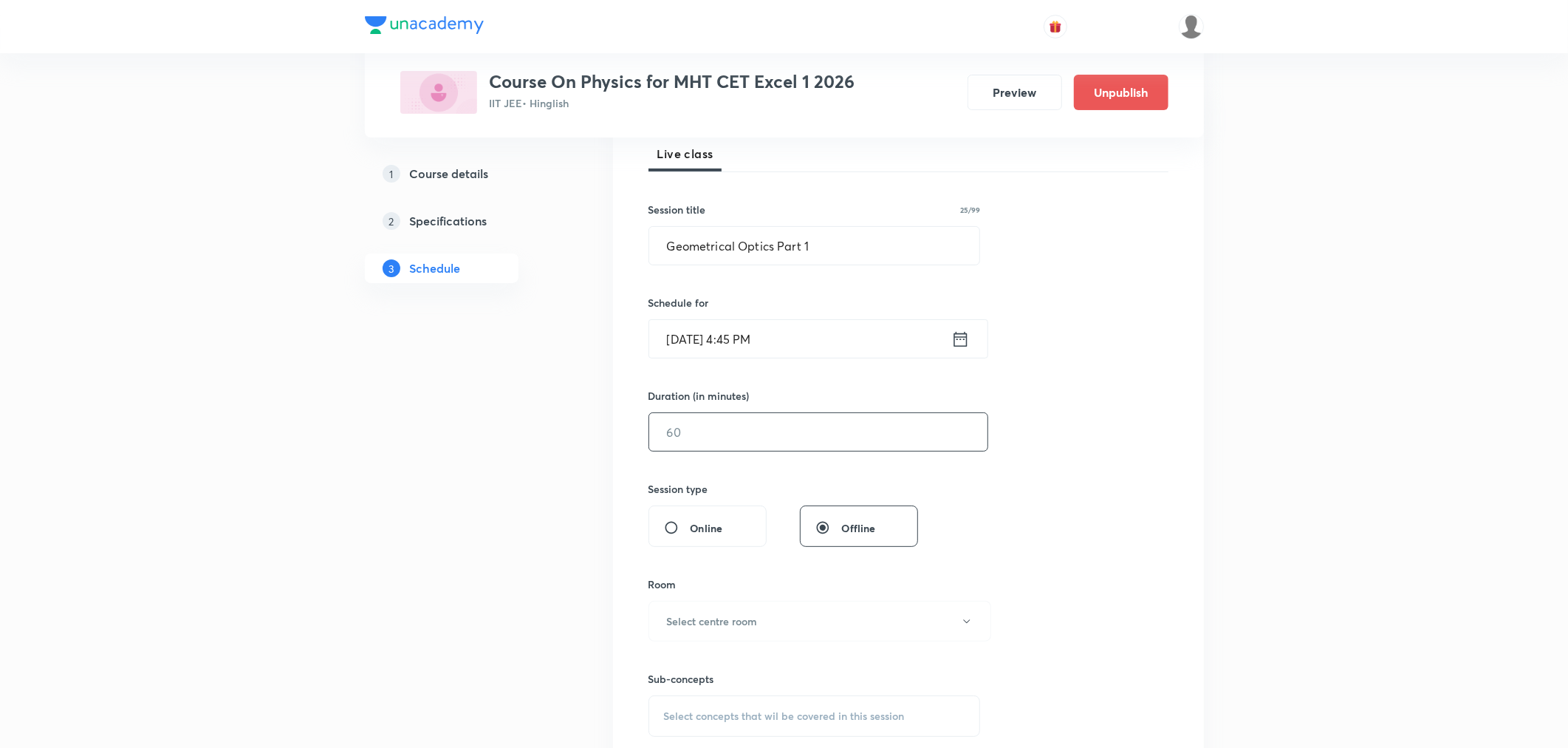
scroll to position [246, 0]
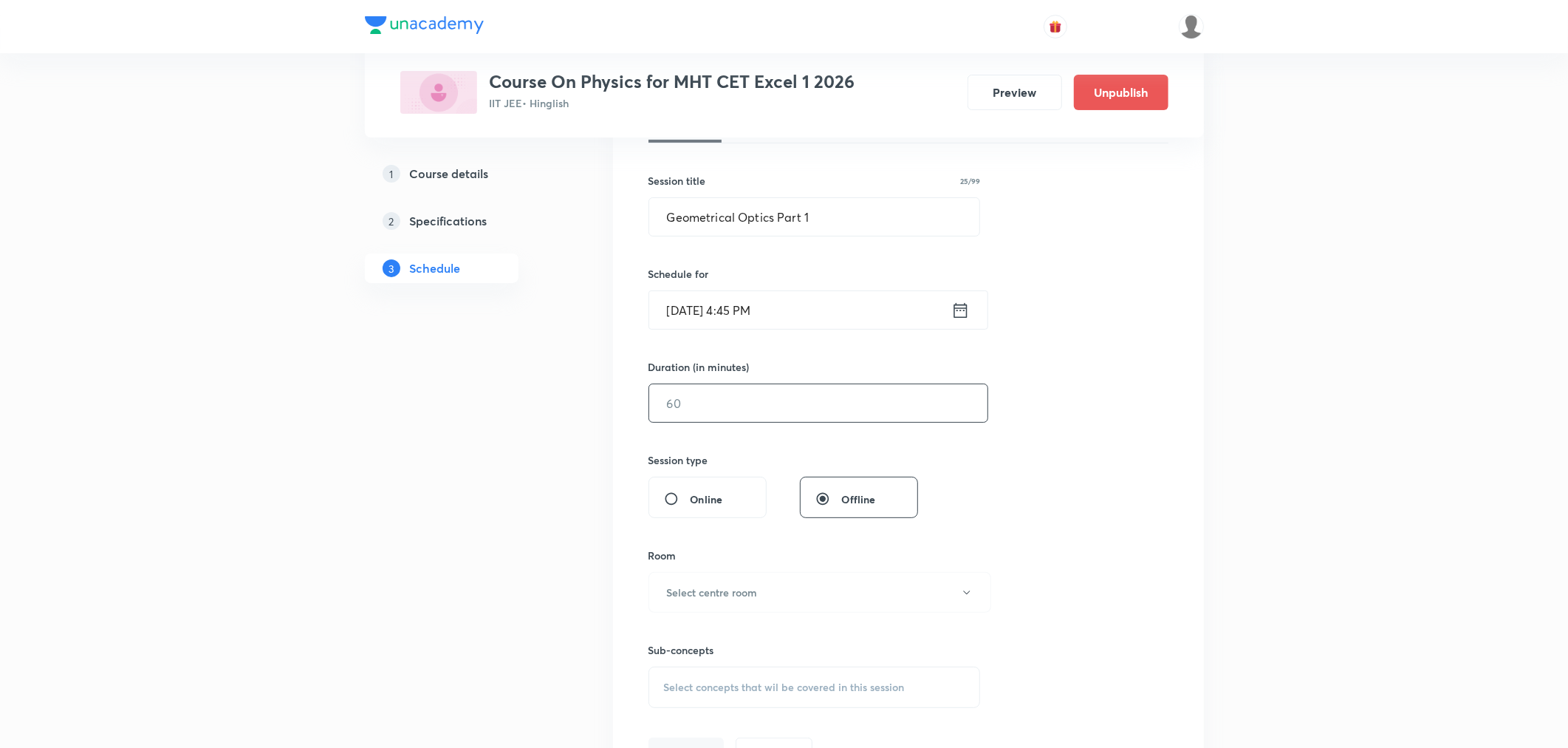
click at [742, 403] on input "text" at bounding box center [819, 403] width 338 height 38
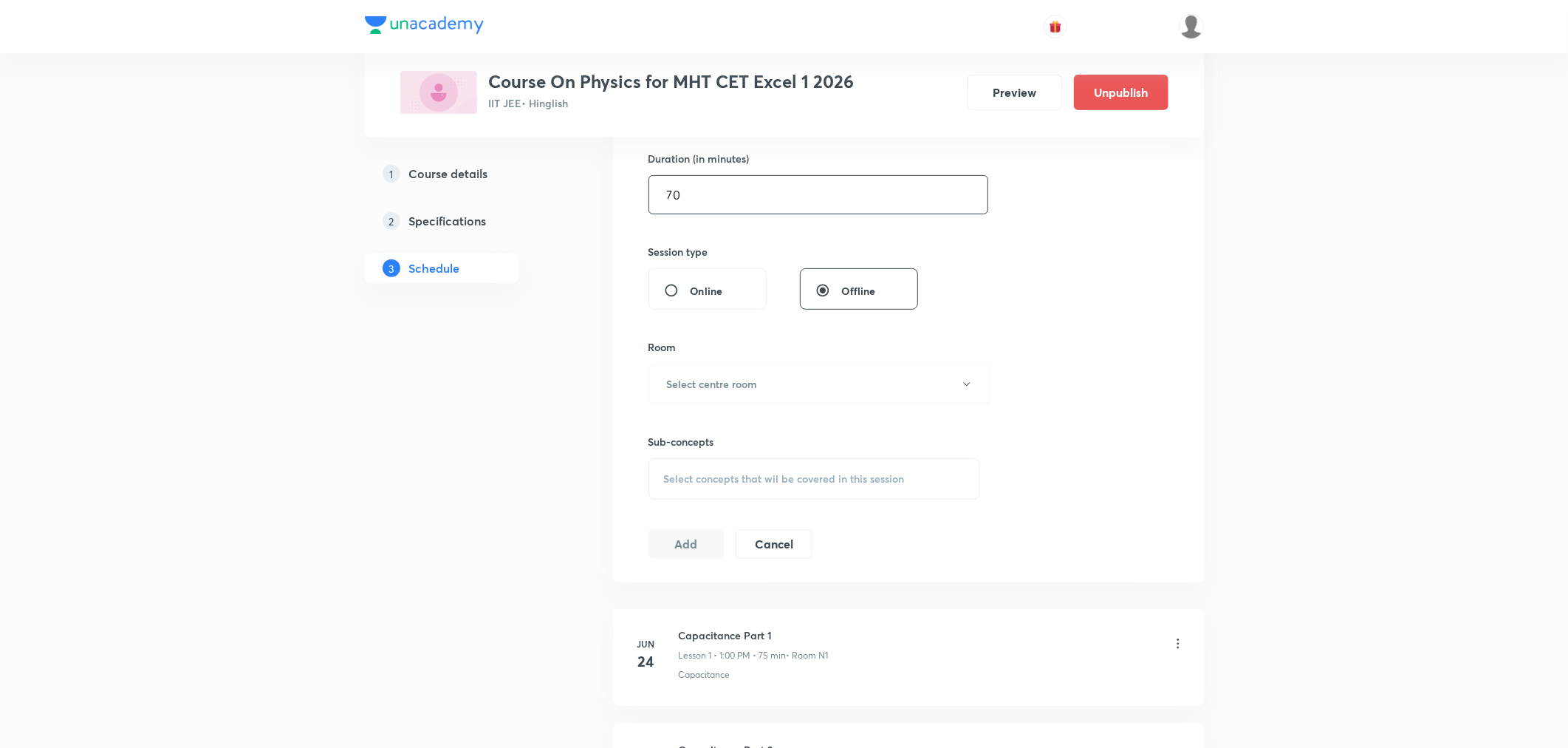
scroll to position [492, 0]
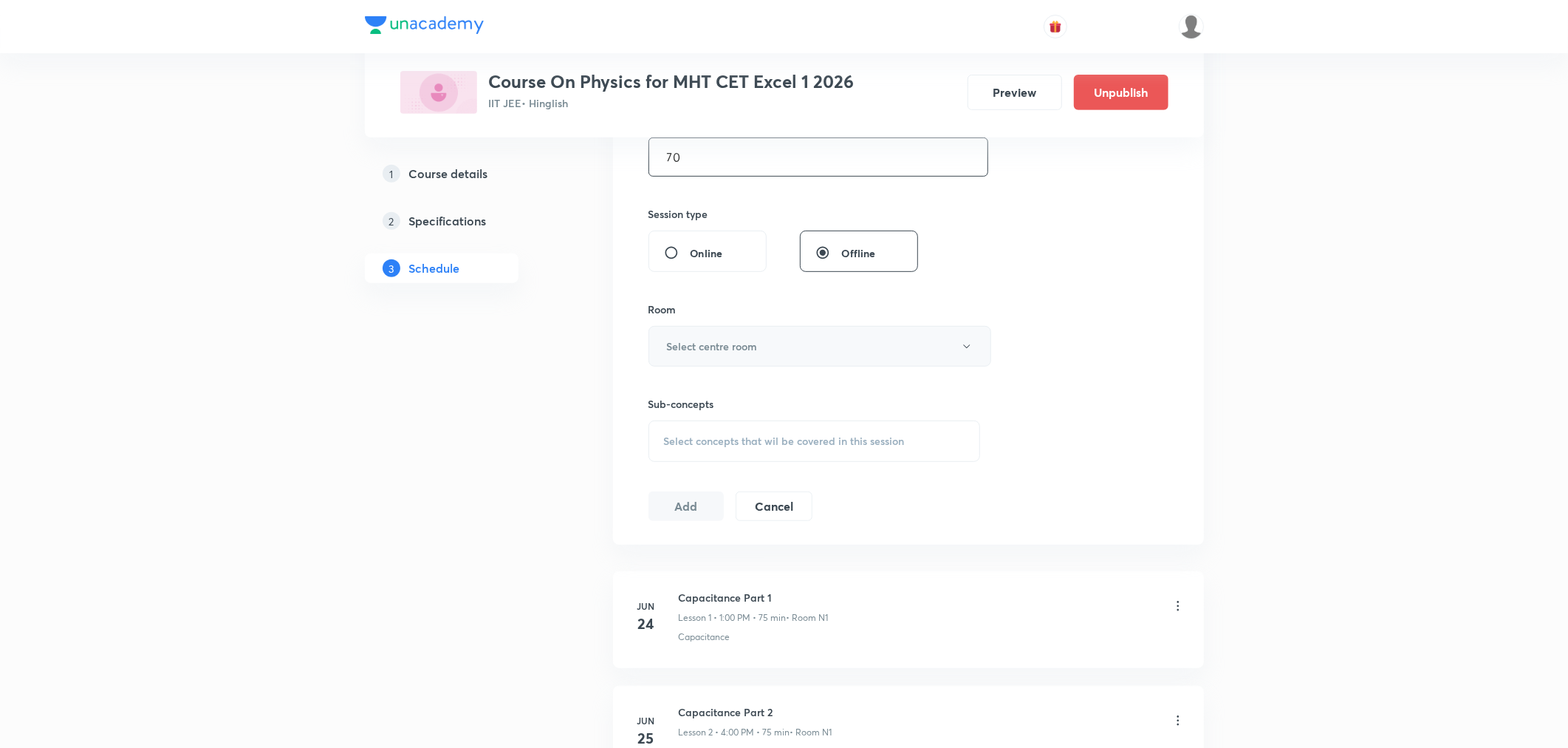
type input "70"
click at [716, 357] on button "Select centre room" at bounding box center [820, 346] width 343 height 40
click at [663, 394] on span "N1" at bounding box center [817, 395] width 324 height 16
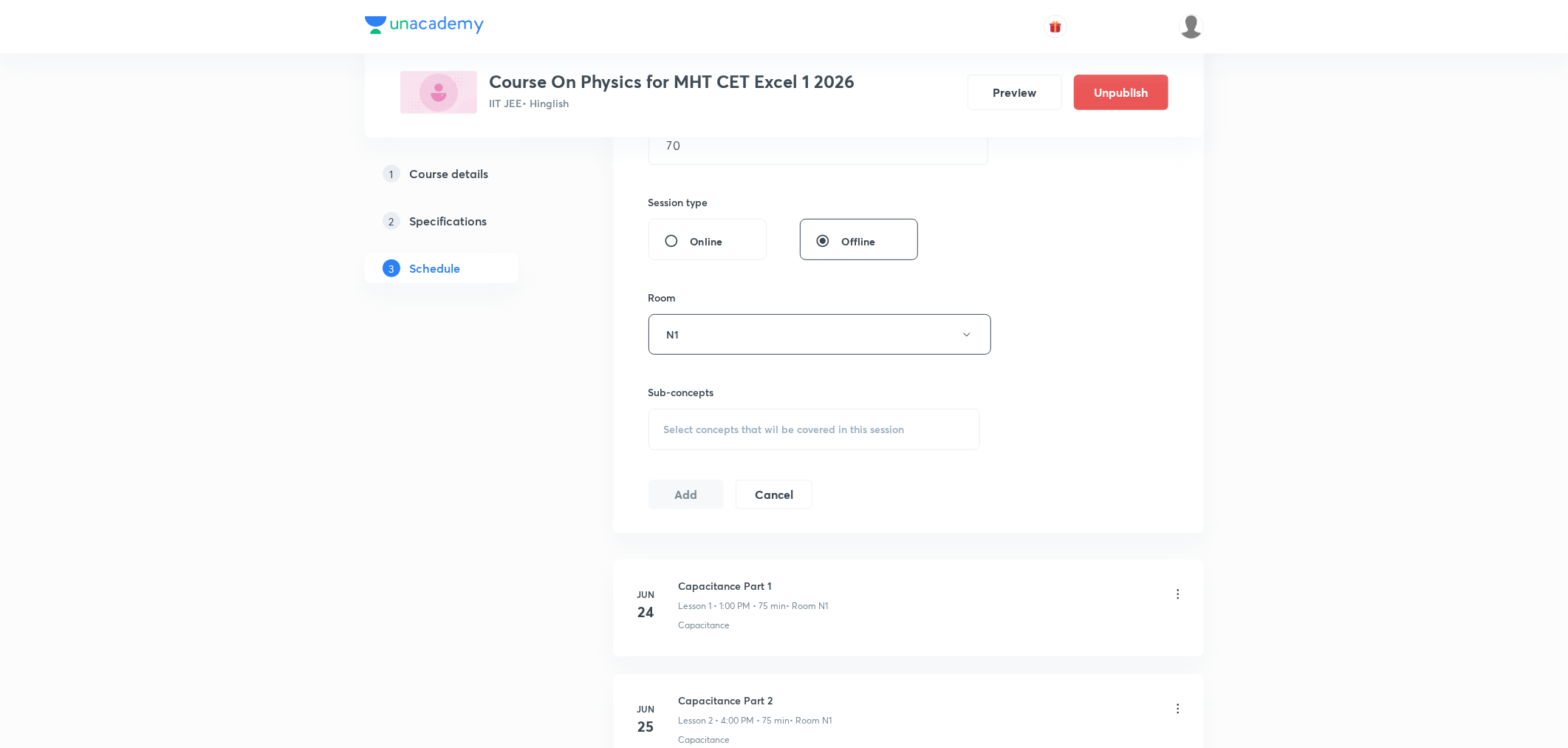
scroll to position [574, 0]
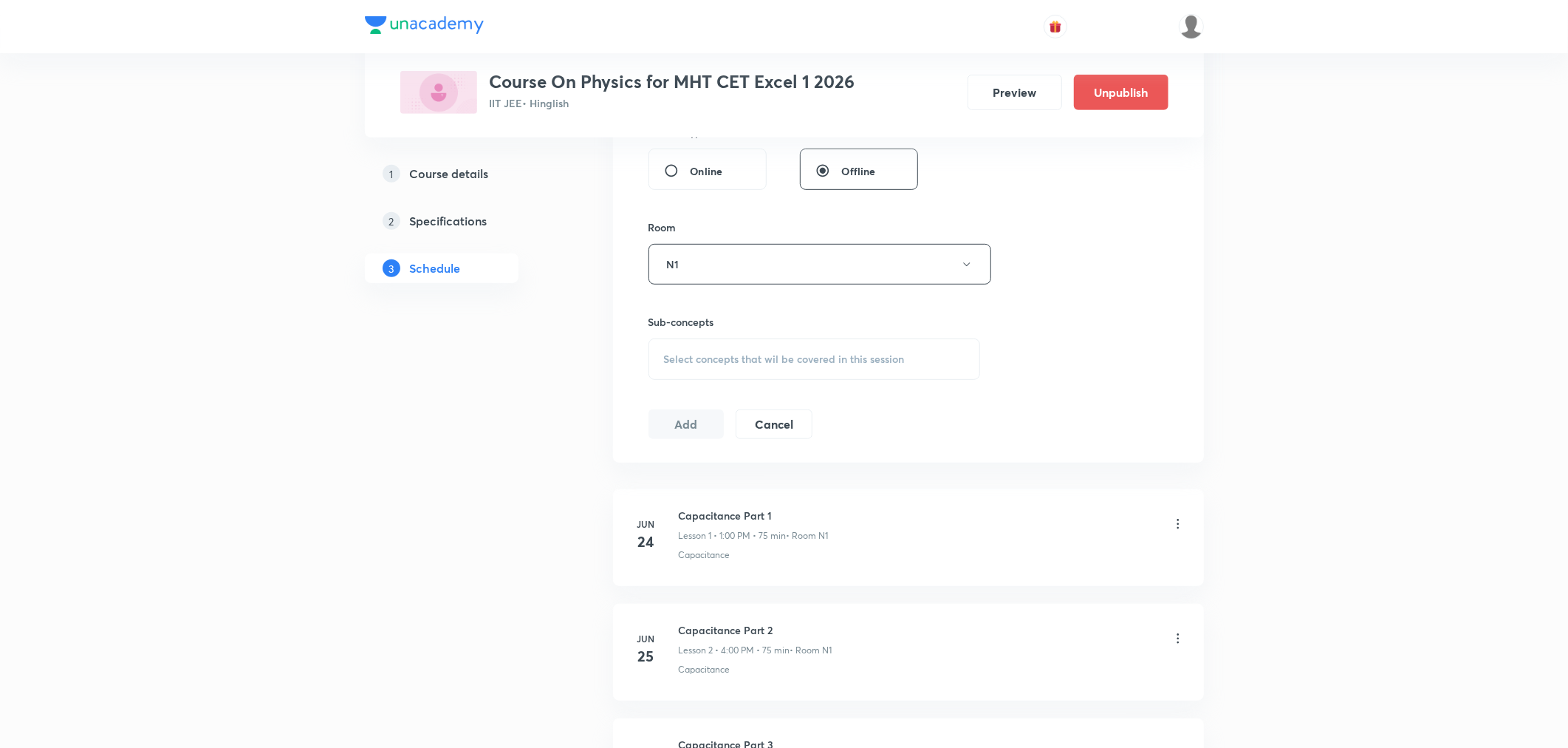
click at [696, 371] on div "Select concepts that wil be covered in this session" at bounding box center [815, 359] width 332 height 41
type input "Z"
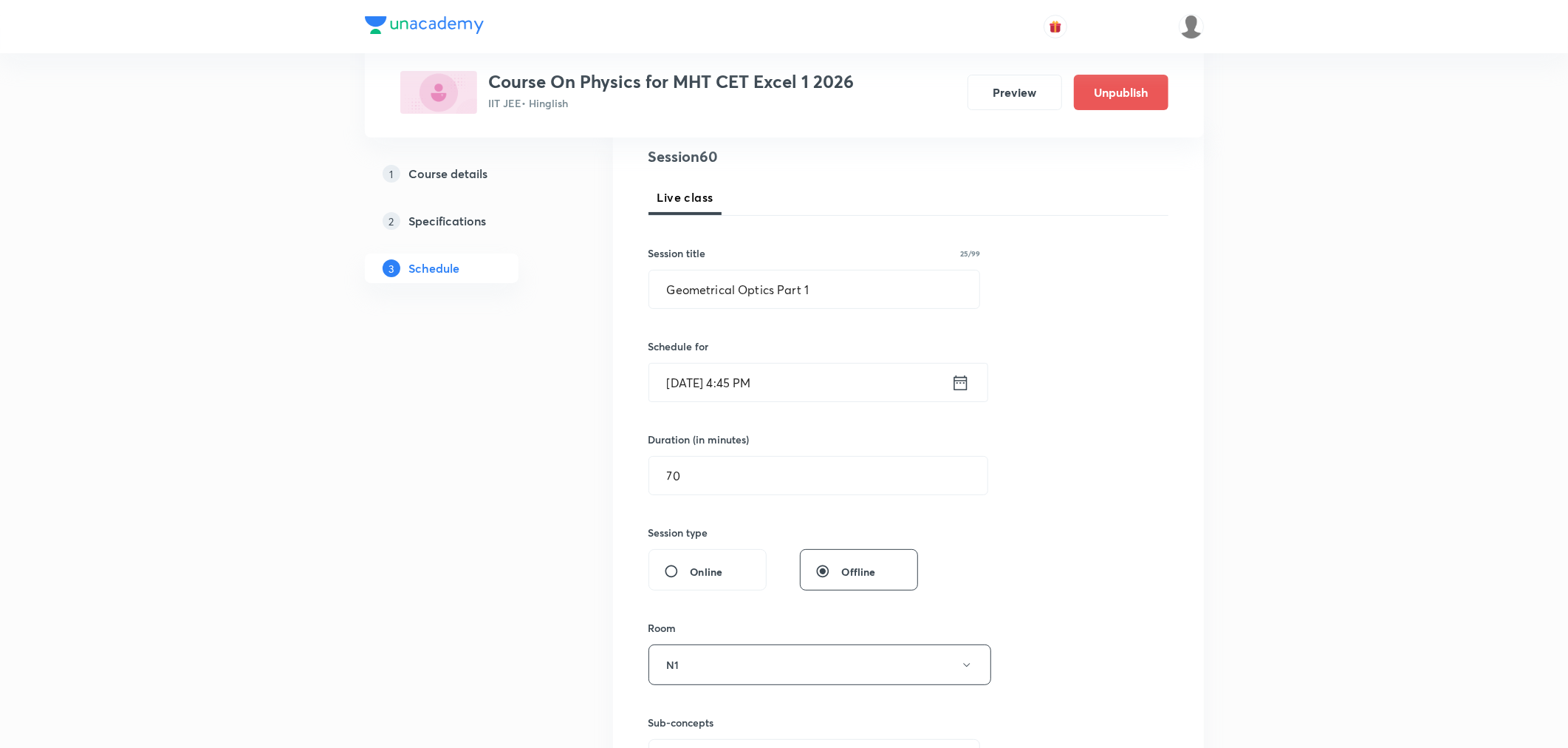
scroll to position [164, 0]
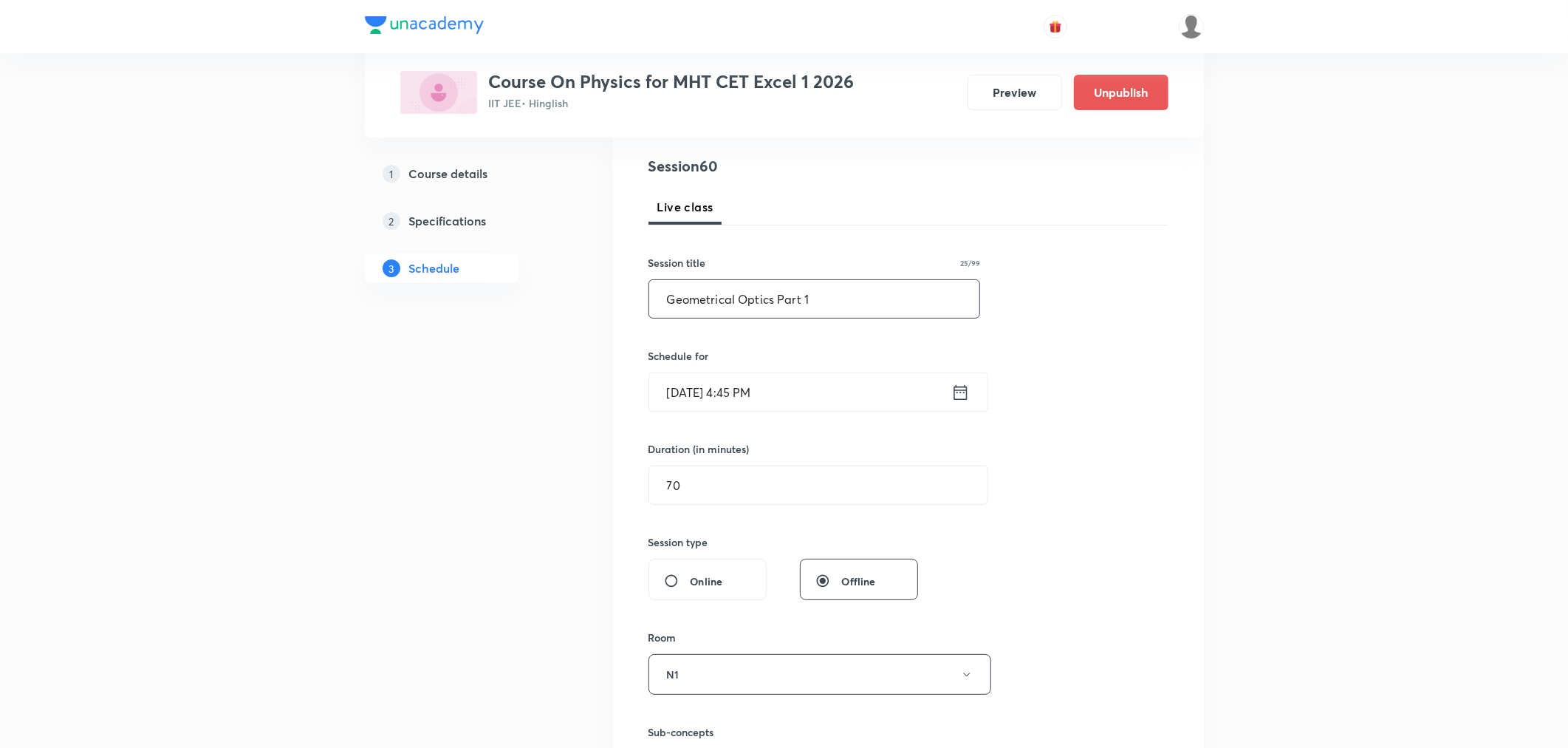
drag, startPoint x: 772, startPoint y: 296, endPoint x: 578, endPoint y: 292, distance: 194.0
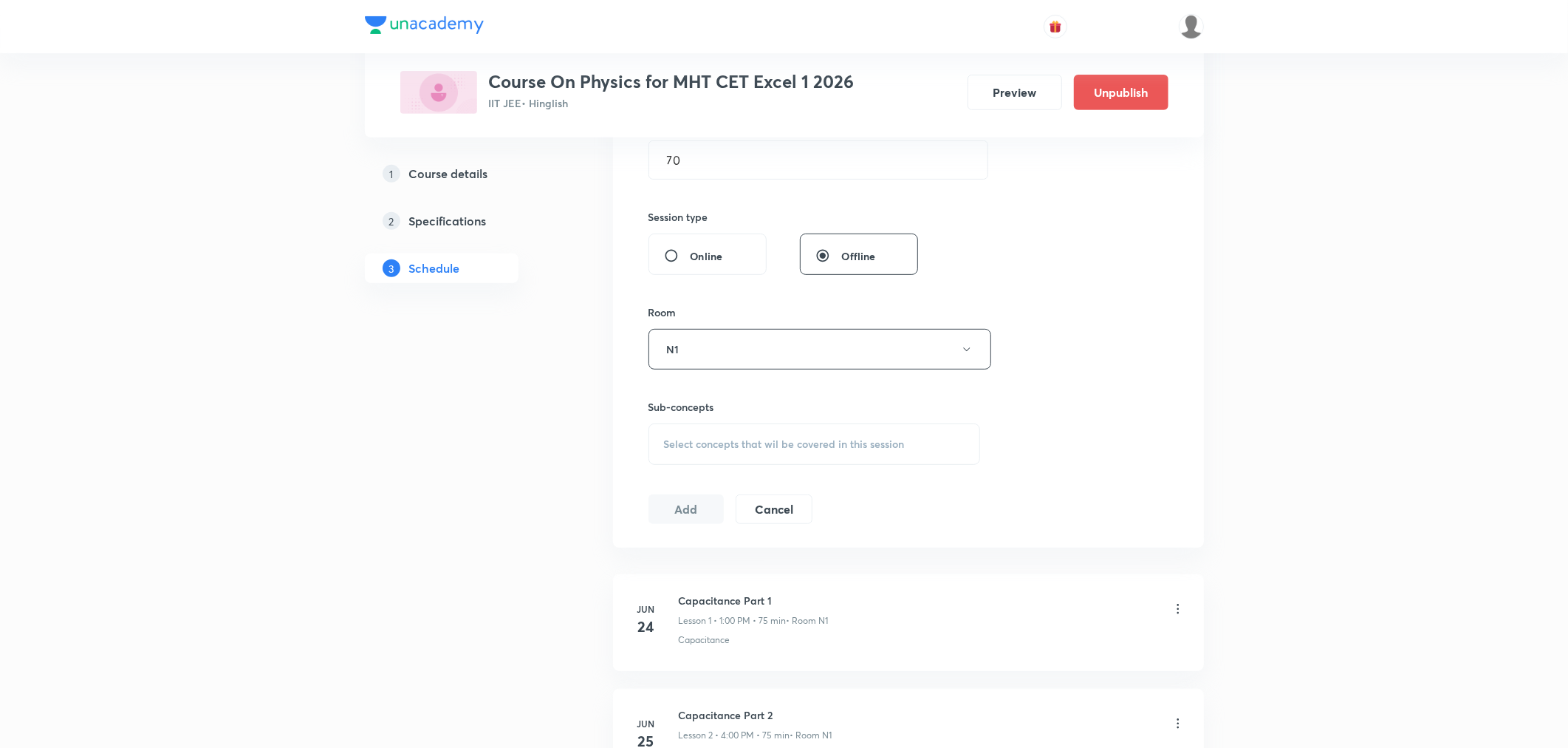
scroll to position [492, 0]
click at [772, 436] on span "Select concepts that wil be covered in this session" at bounding box center [785, 441] width 241 height 12
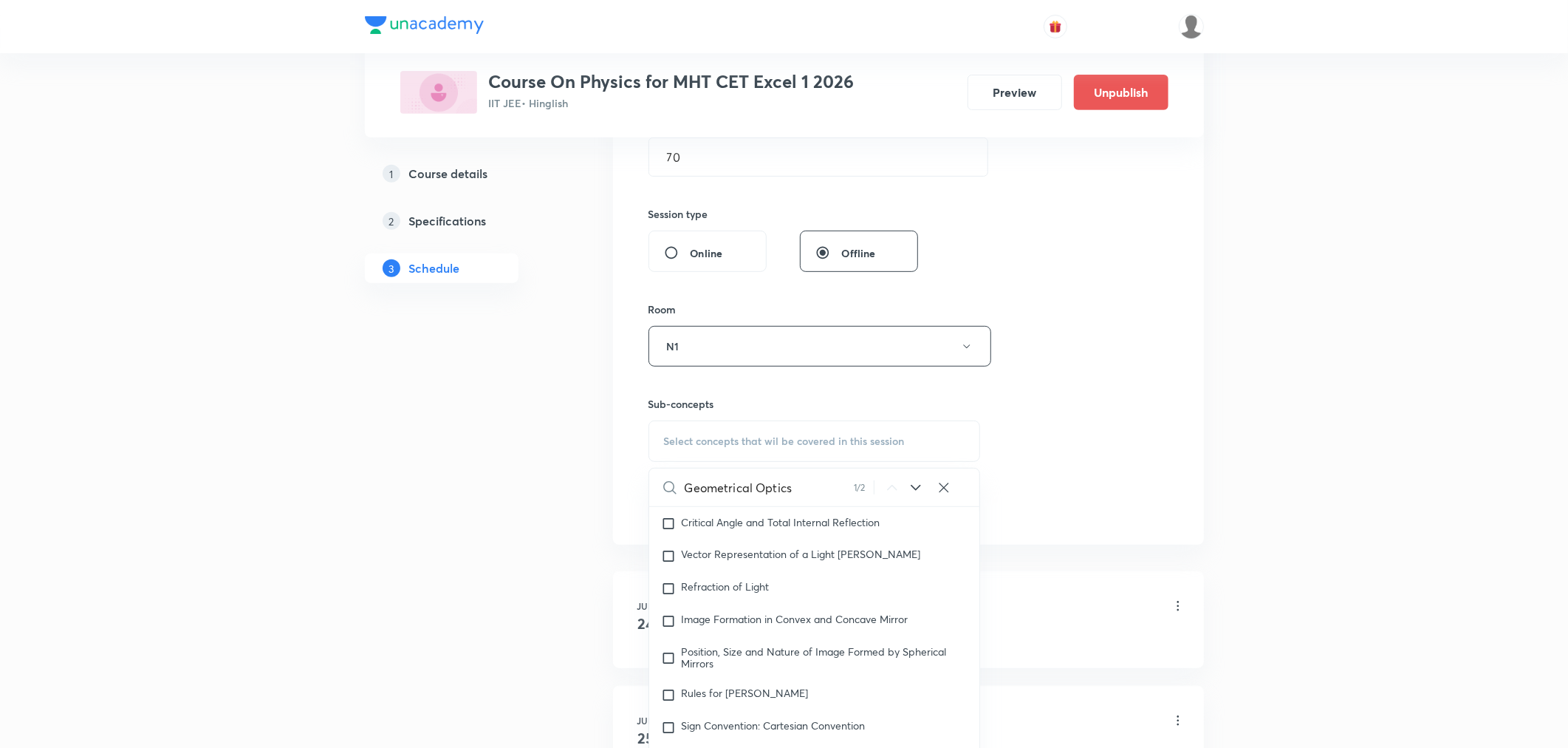
scroll to position [12216, 0]
type input "Geometrical Optics"
click at [759, 697] on mark "Geometrical Optics" at bounding box center [727, 690] width 92 height 14
checkbox input "true"
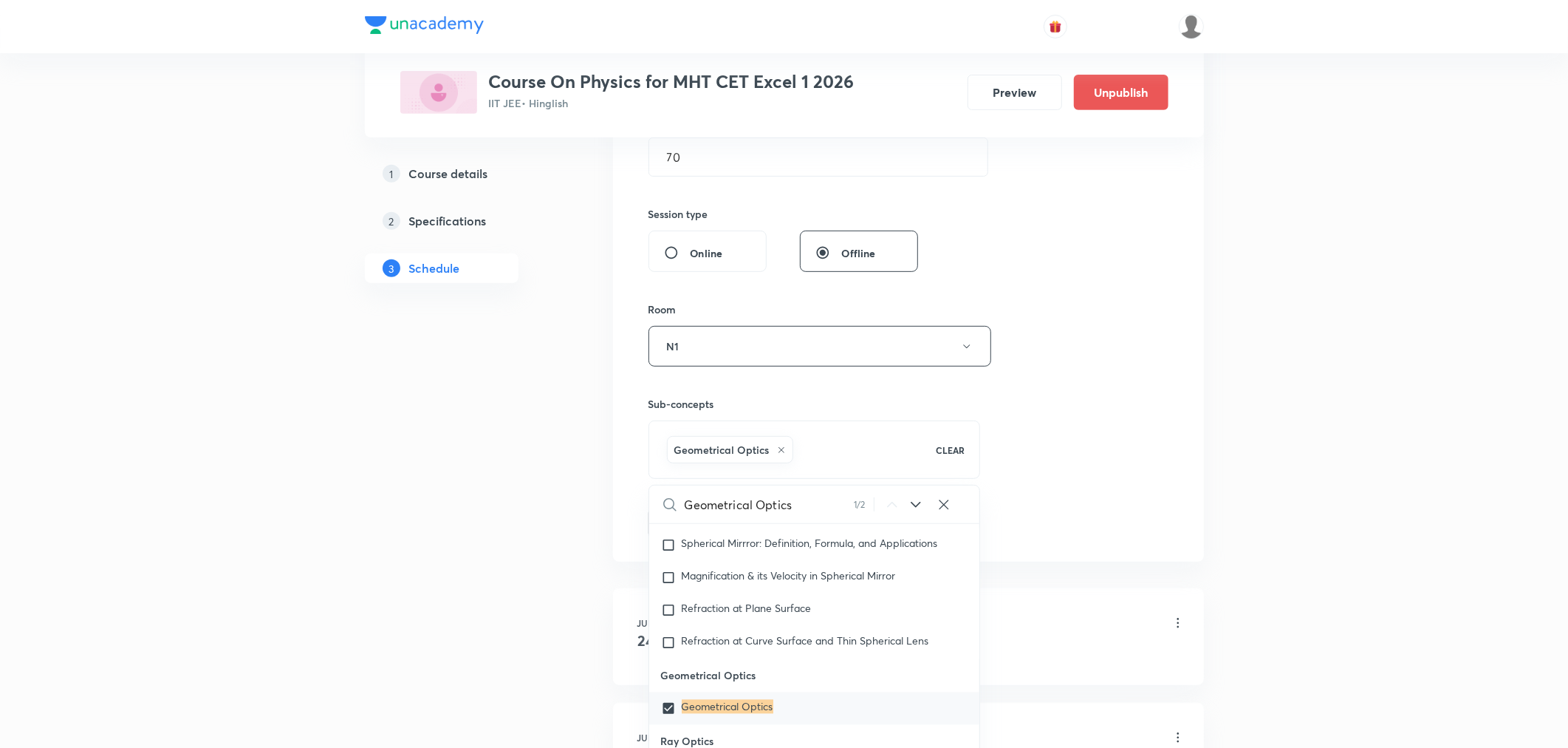
click at [1098, 387] on div "Session 60 Live class Session title 25/99 Geometrical Optics Part 1 ​ Schedule …" at bounding box center [909, 182] width 520 height 711
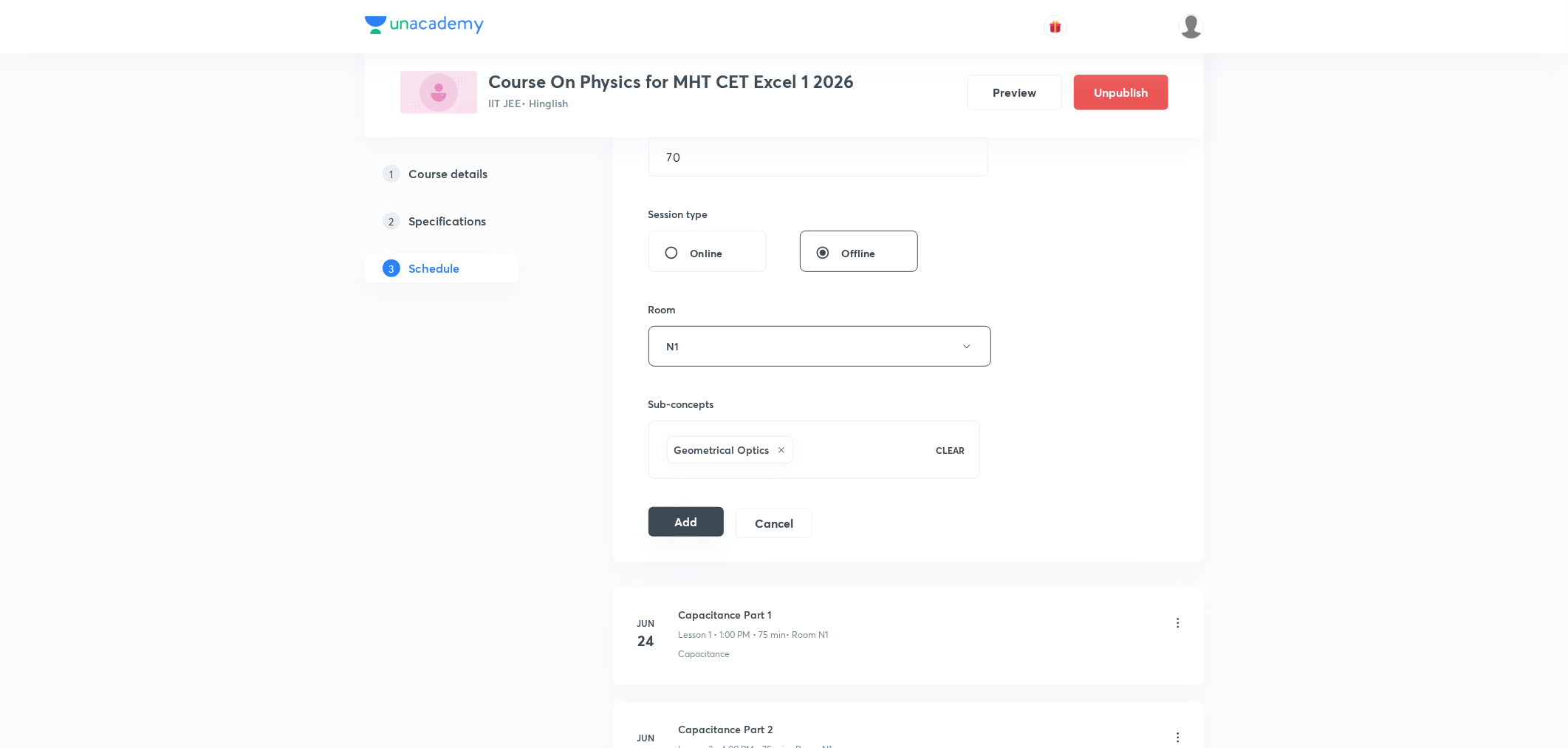
click at [692, 524] on button "Add" at bounding box center [687, 522] width 76 height 30
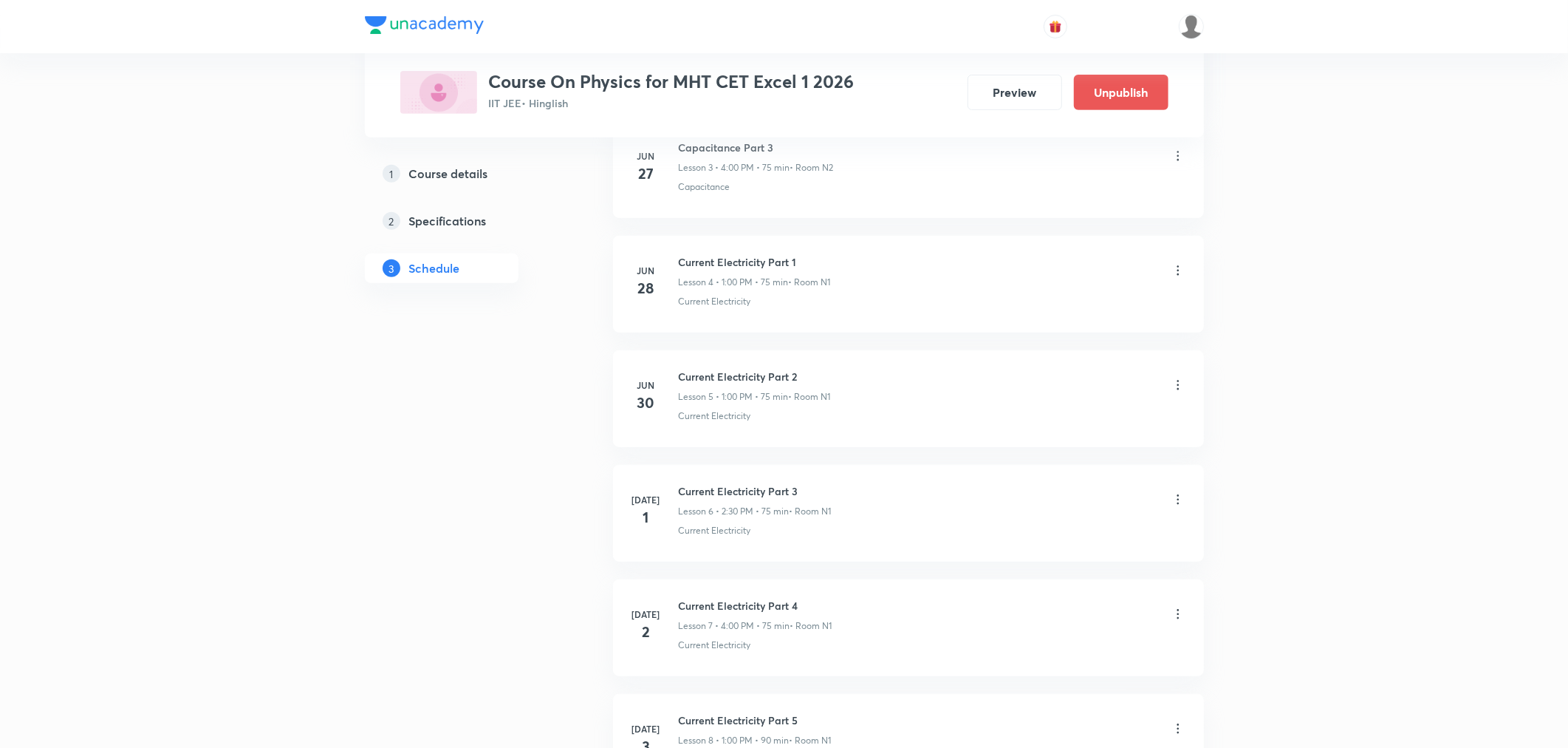
scroll to position [6640, 0]
